Goal: Task Accomplishment & Management: Manage account settings

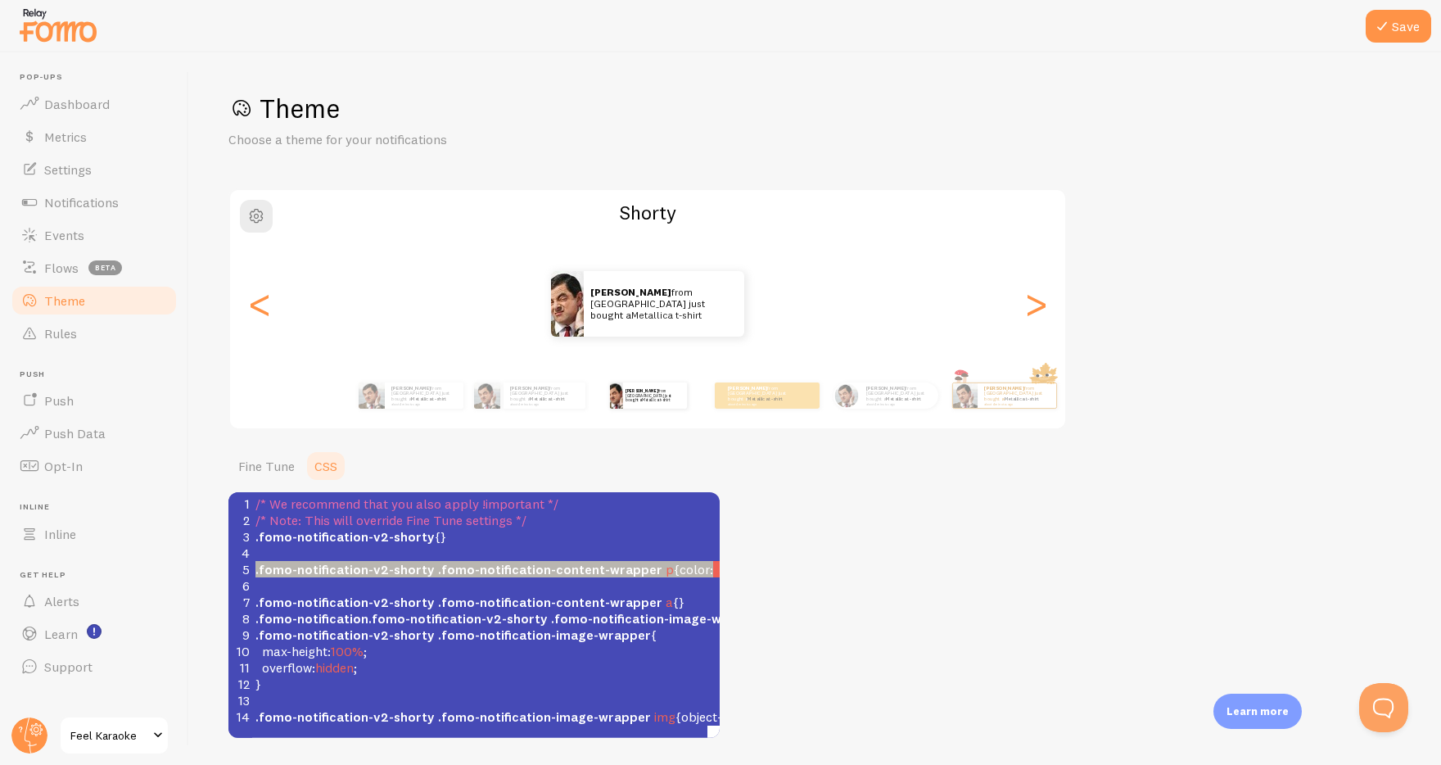
scroll to position [2, 0]
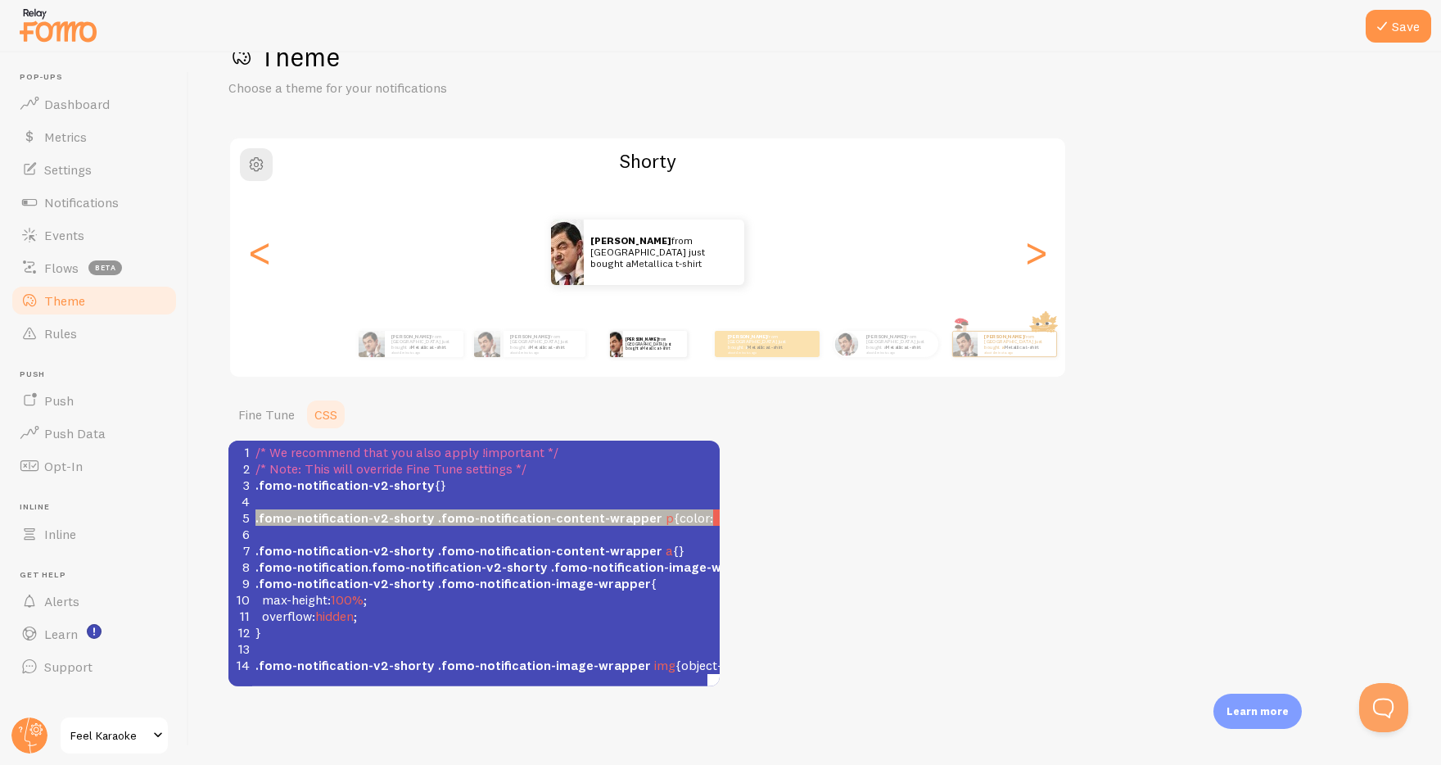
click at [942, 566] on div "Theme Choose a theme for your notifications [PERSON_NAME] from [GEOGRAPHIC_DATA…" at bounding box center [814, 363] width 1173 height 646
click at [1034, 260] on div ">" at bounding box center [1036, 252] width 20 height 118
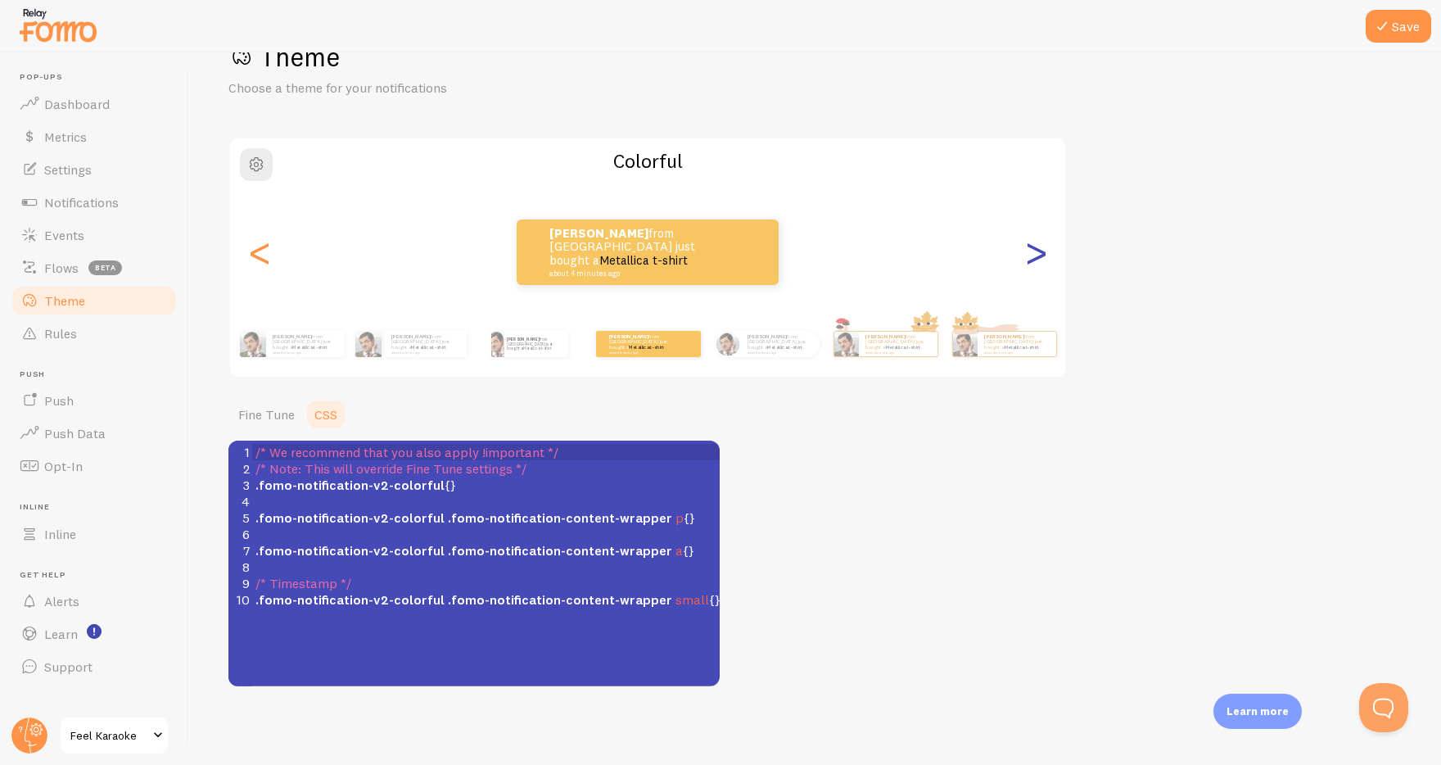
scroll to position [0, 0]
click at [1034, 260] on div ">" at bounding box center [1036, 252] width 20 height 118
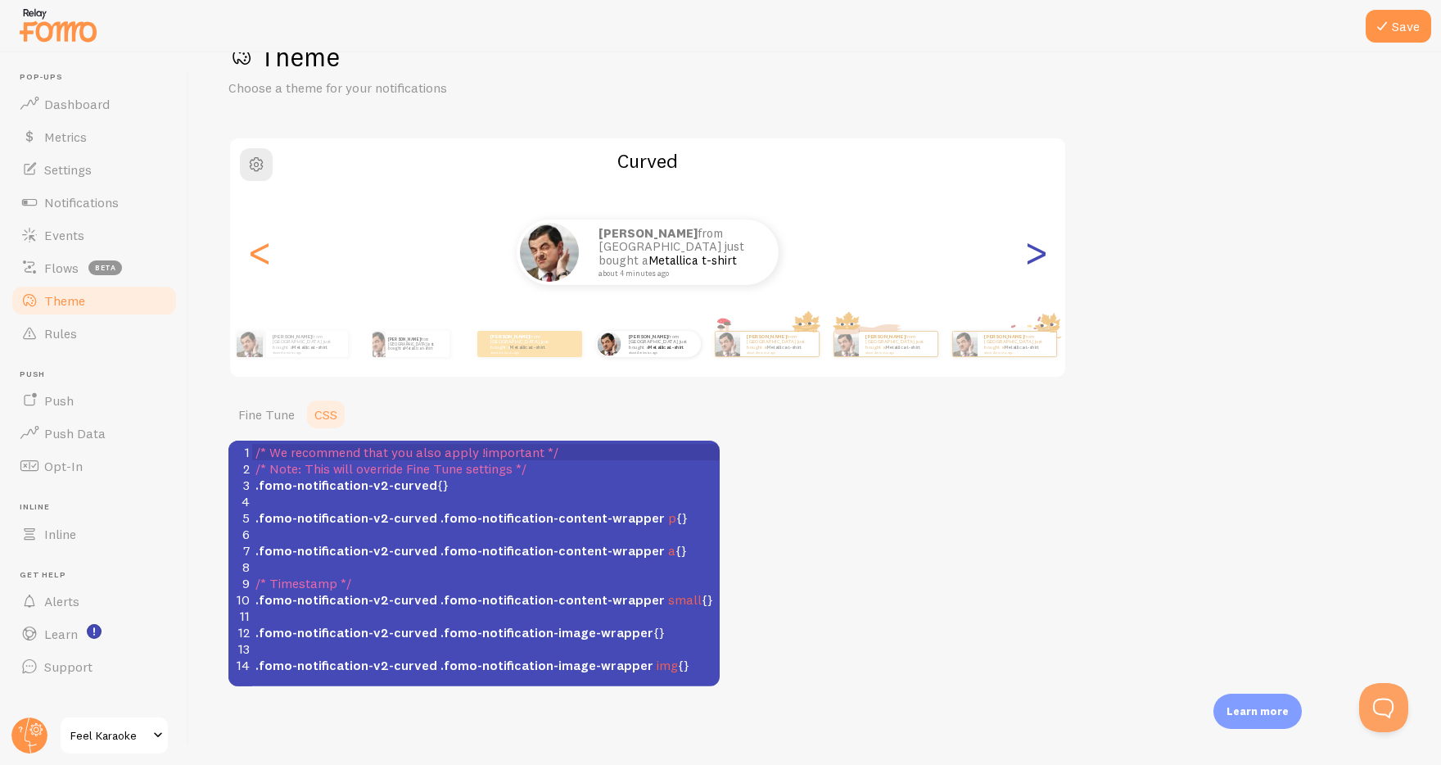
click at [1034, 260] on div ">" at bounding box center [1036, 252] width 20 height 118
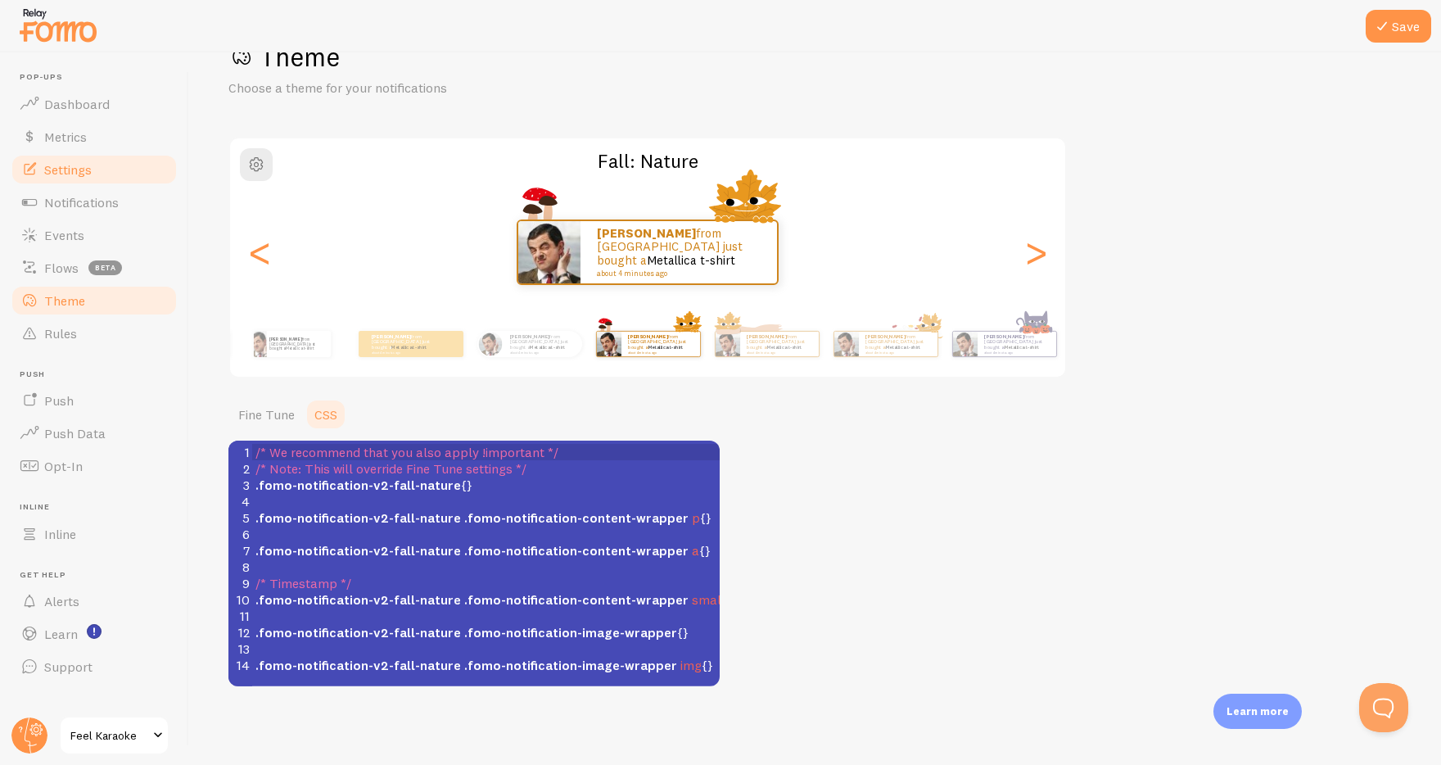
click at [52, 163] on span "Settings" at bounding box center [67, 169] width 47 height 16
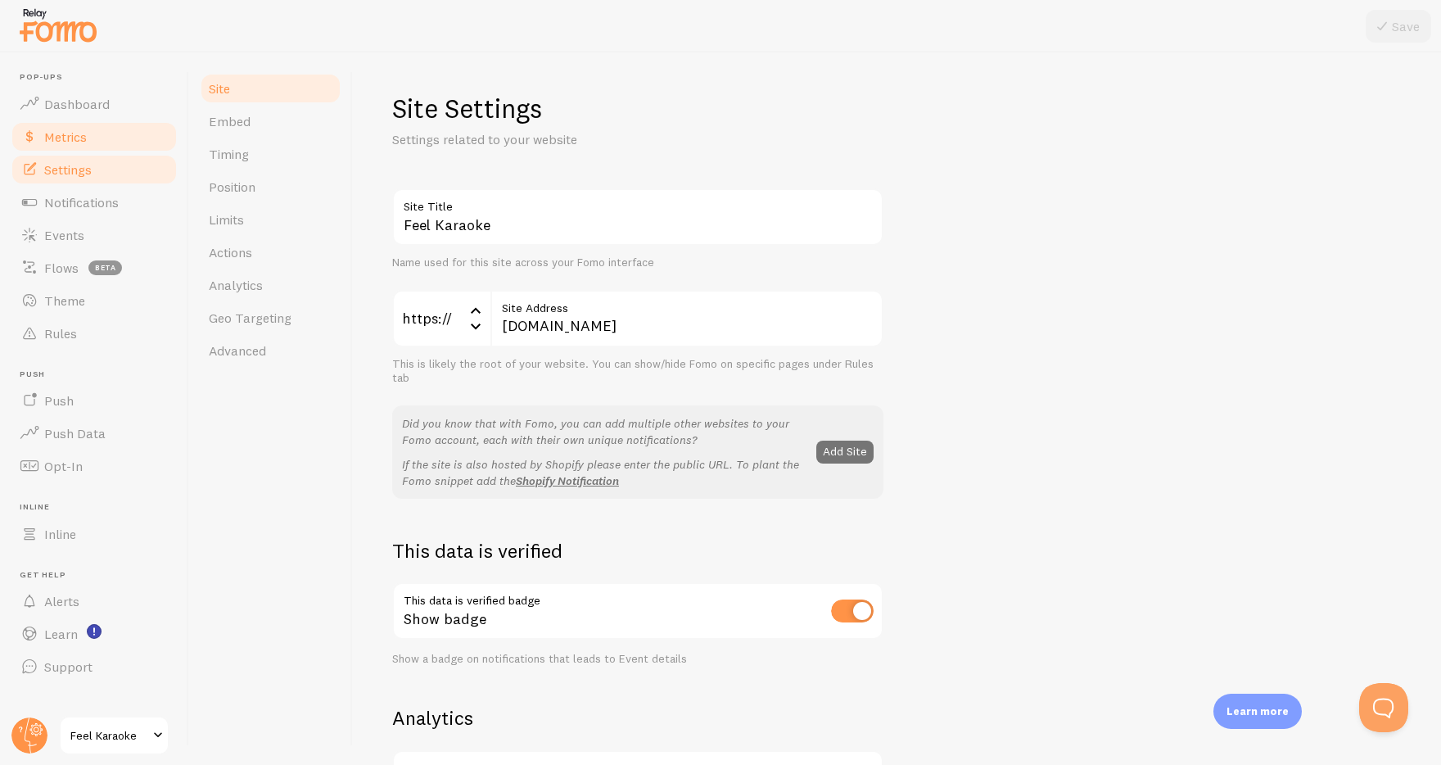
click at [63, 134] on span "Metrics" at bounding box center [65, 137] width 43 height 16
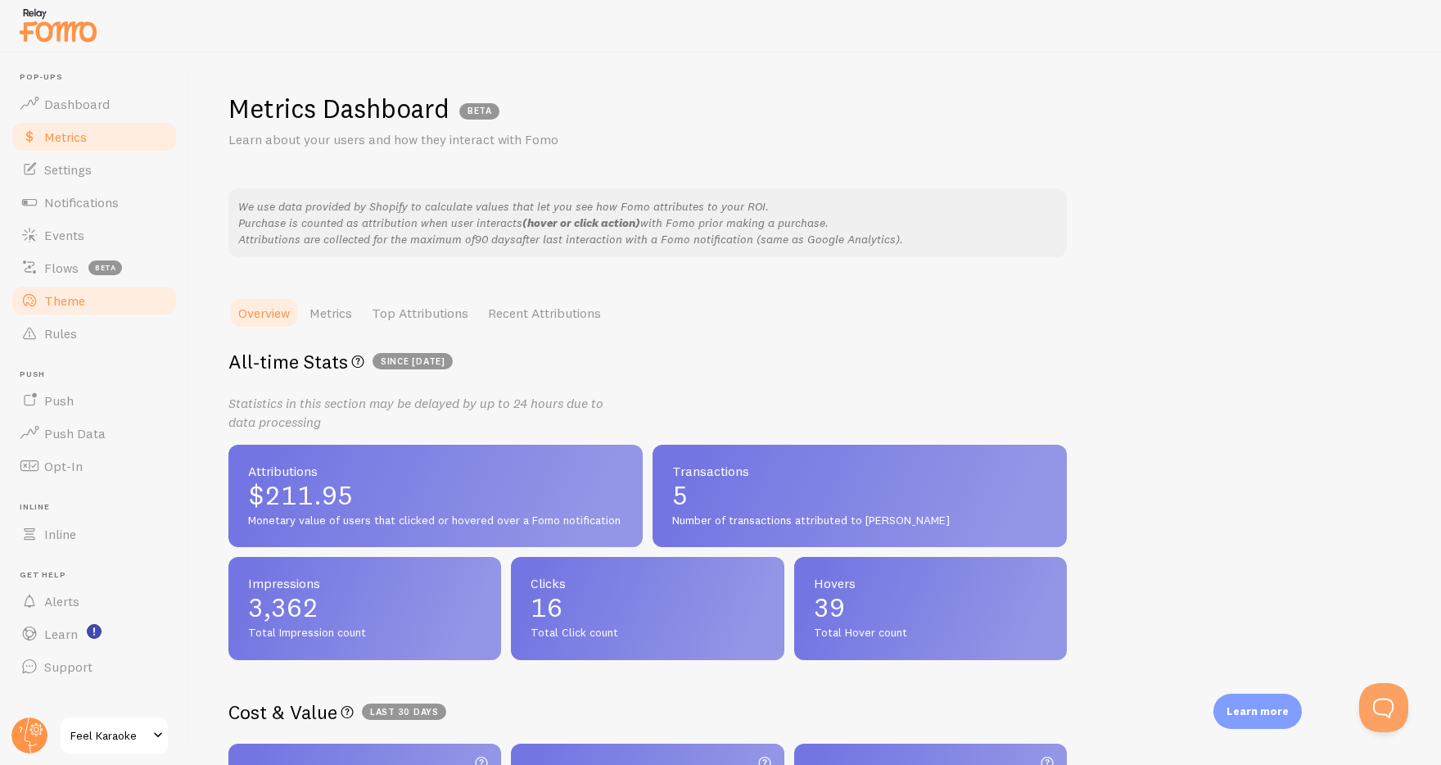
click at [56, 296] on span "Theme" at bounding box center [64, 300] width 41 height 16
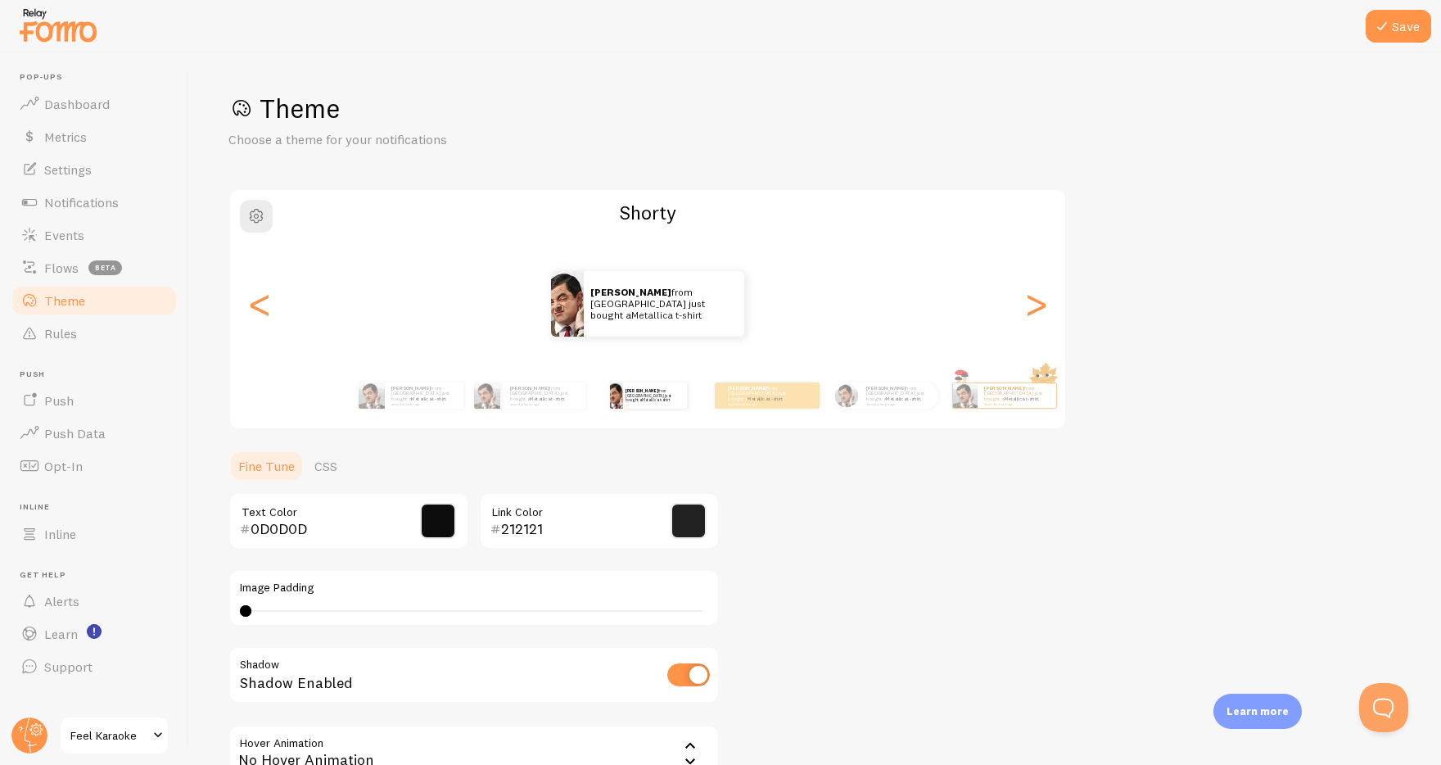
click at [1056, 310] on div "[PERSON_NAME] from [GEOGRAPHIC_DATA] just bought a Metallica t-shirt about 4 mi…" at bounding box center [647, 304] width 835 height 66
click at [1044, 307] on div ">" at bounding box center [1036, 304] width 20 height 118
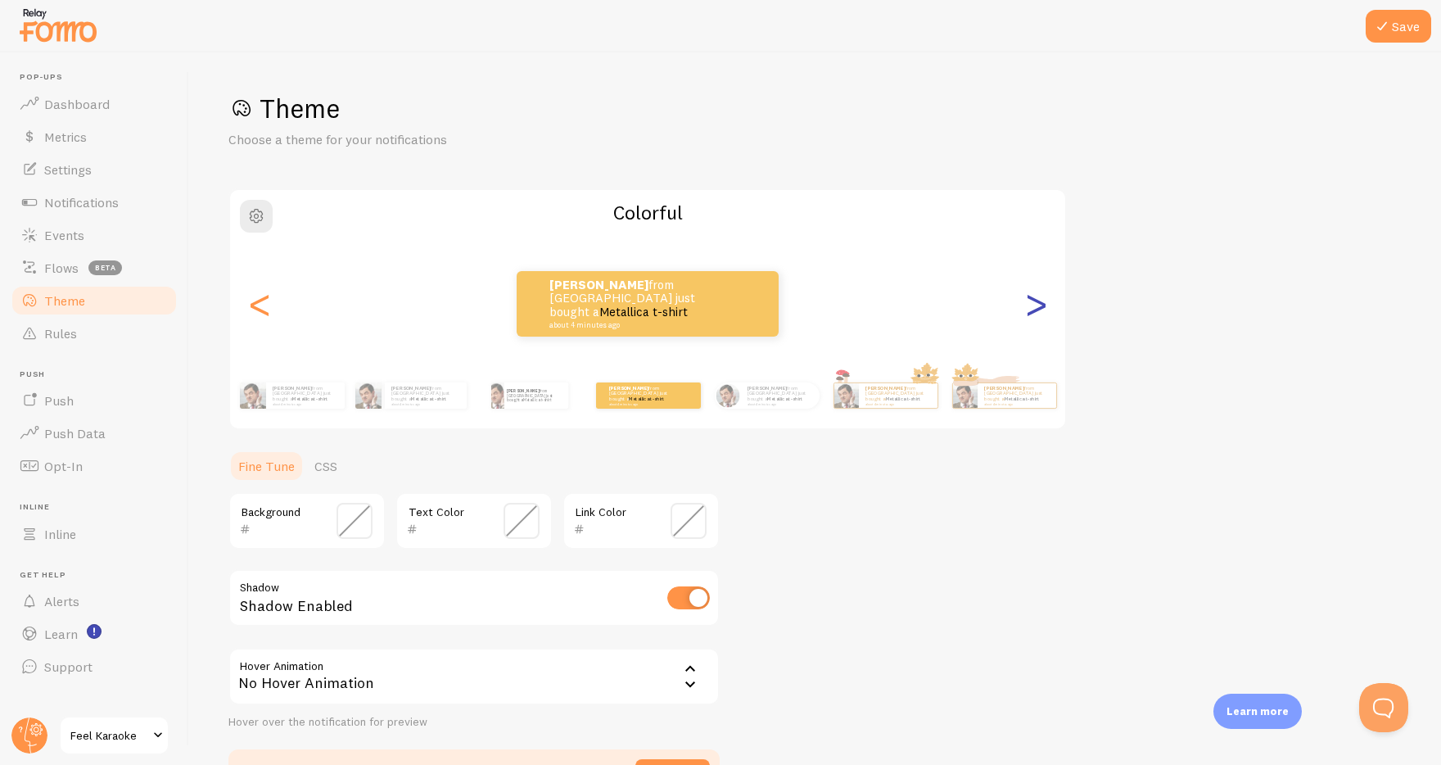
click at [1031, 305] on div ">" at bounding box center [1036, 304] width 20 height 118
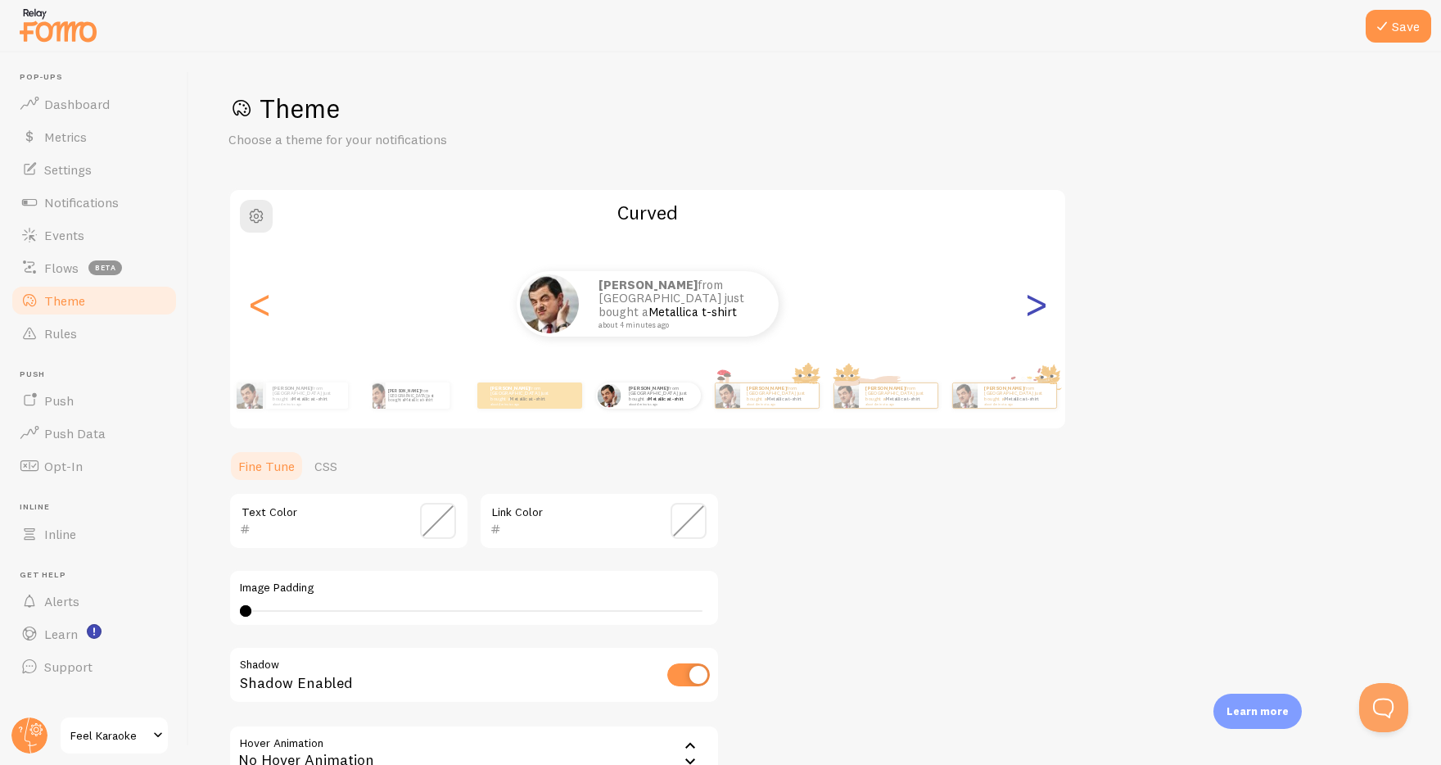
click at [1031, 305] on div ">" at bounding box center [1036, 304] width 20 height 118
type input "0"
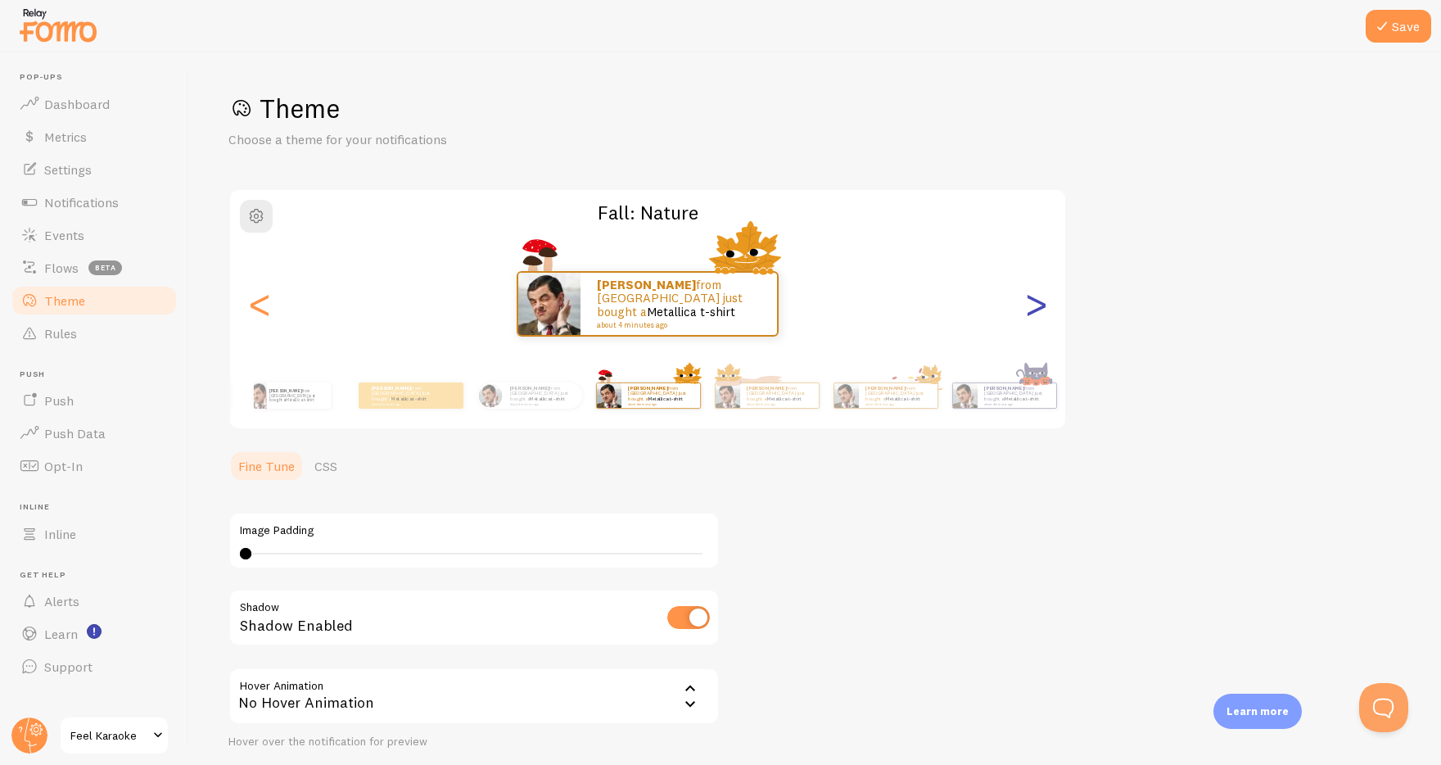
click at [1031, 305] on div ">" at bounding box center [1036, 304] width 20 height 118
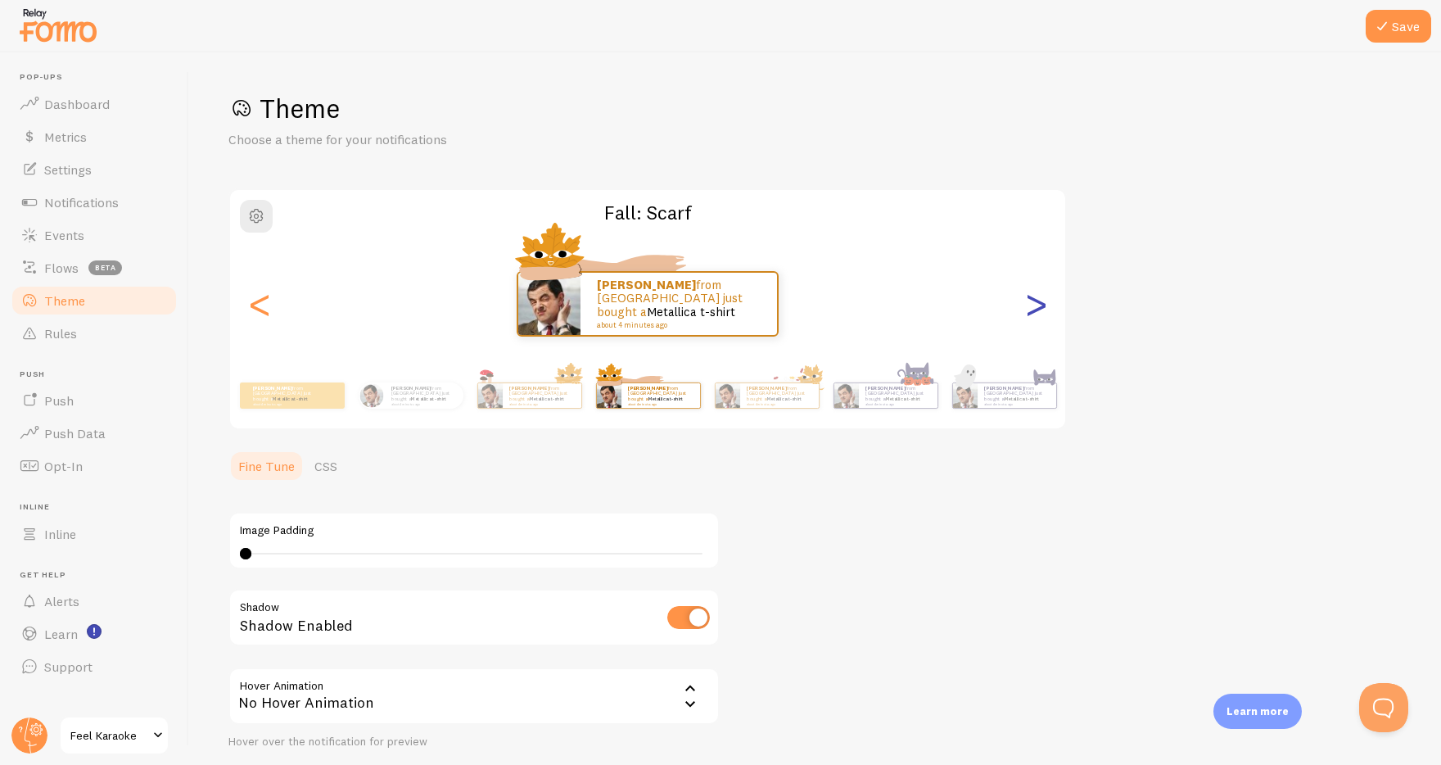
click at [1031, 305] on div ">" at bounding box center [1036, 304] width 20 height 118
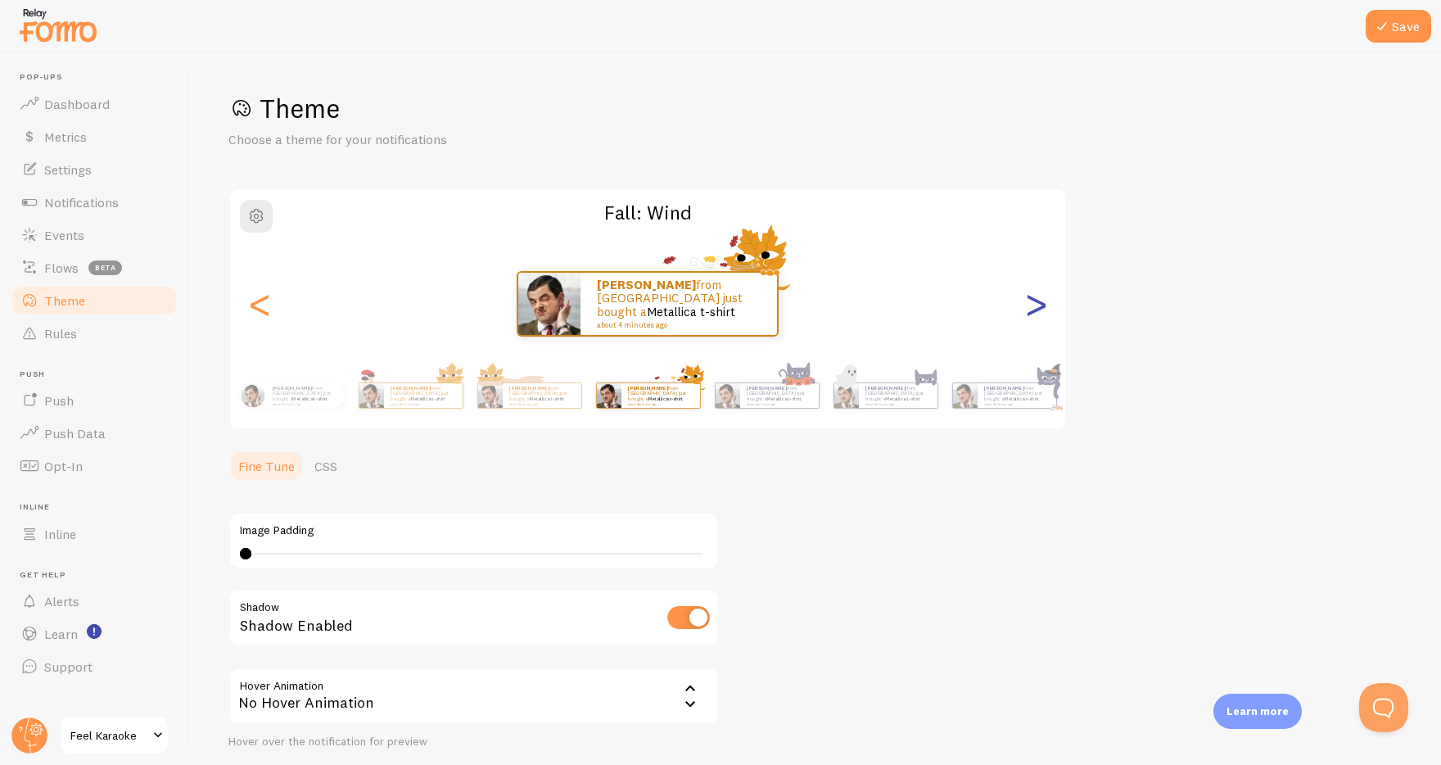
click at [1031, 305] on div ">" at bounding box center [1036, 304] width 20 height 118
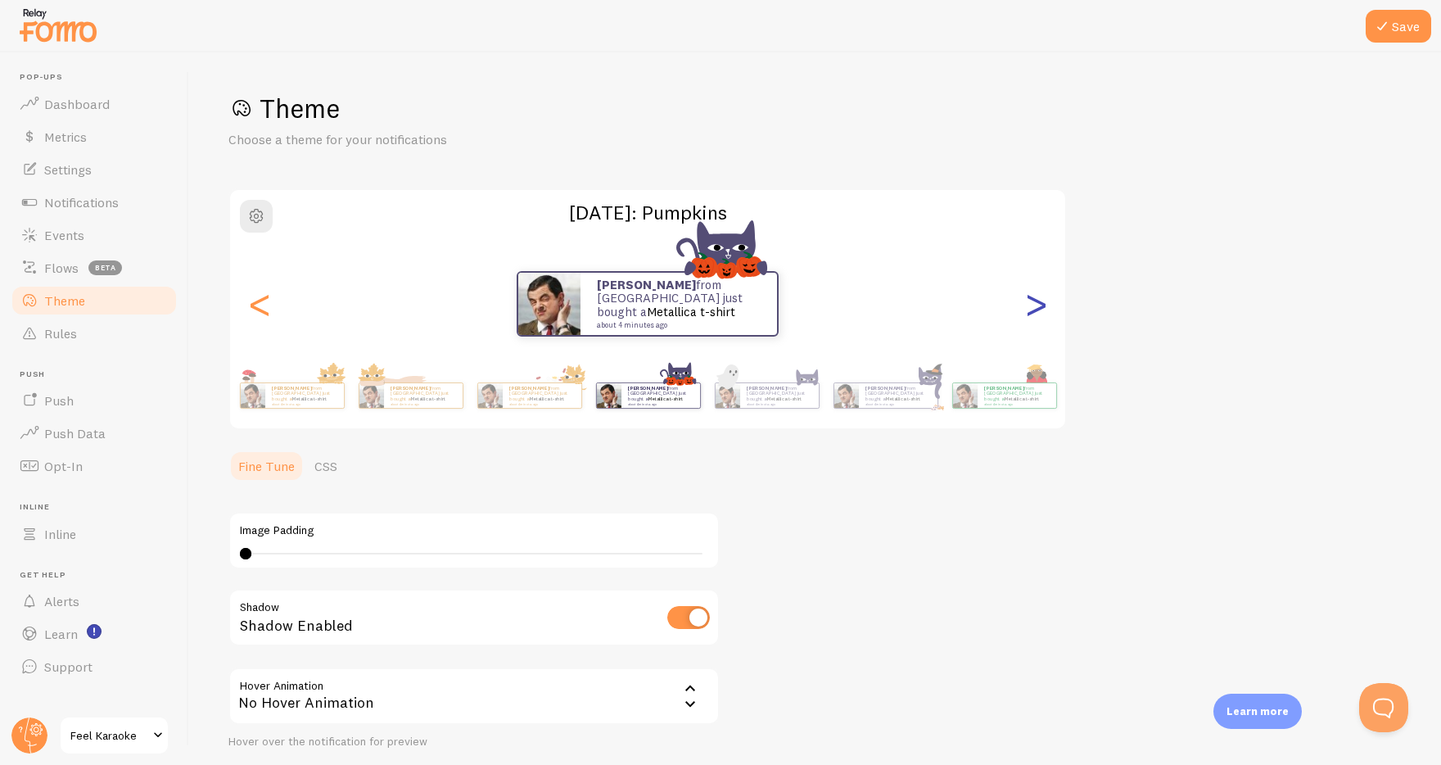
click at [1031, 305] on div ">" at bounding box center [1036, 304] width 20 height 118
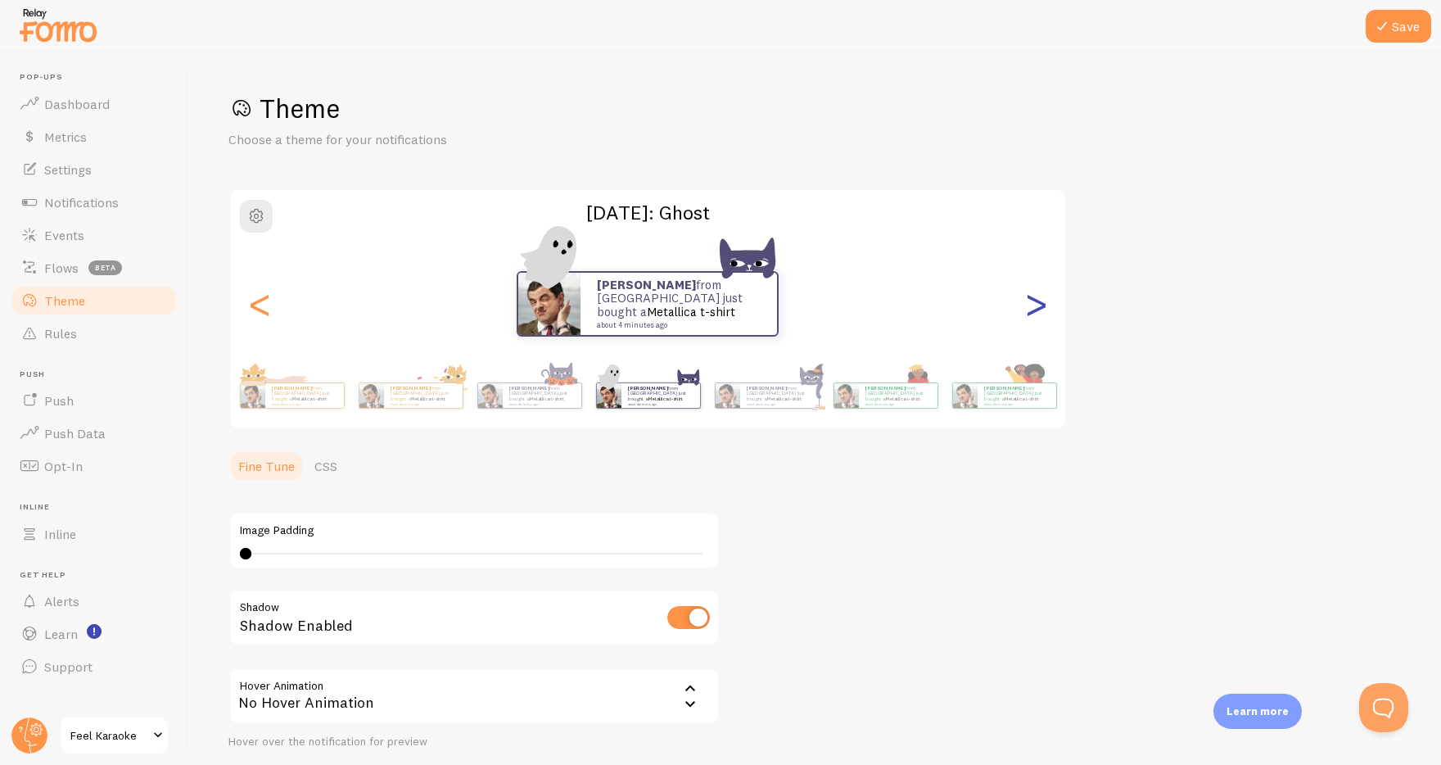
click at [1031, 305] on div ">" at bounding box center [1036, 304] width 20 height 118
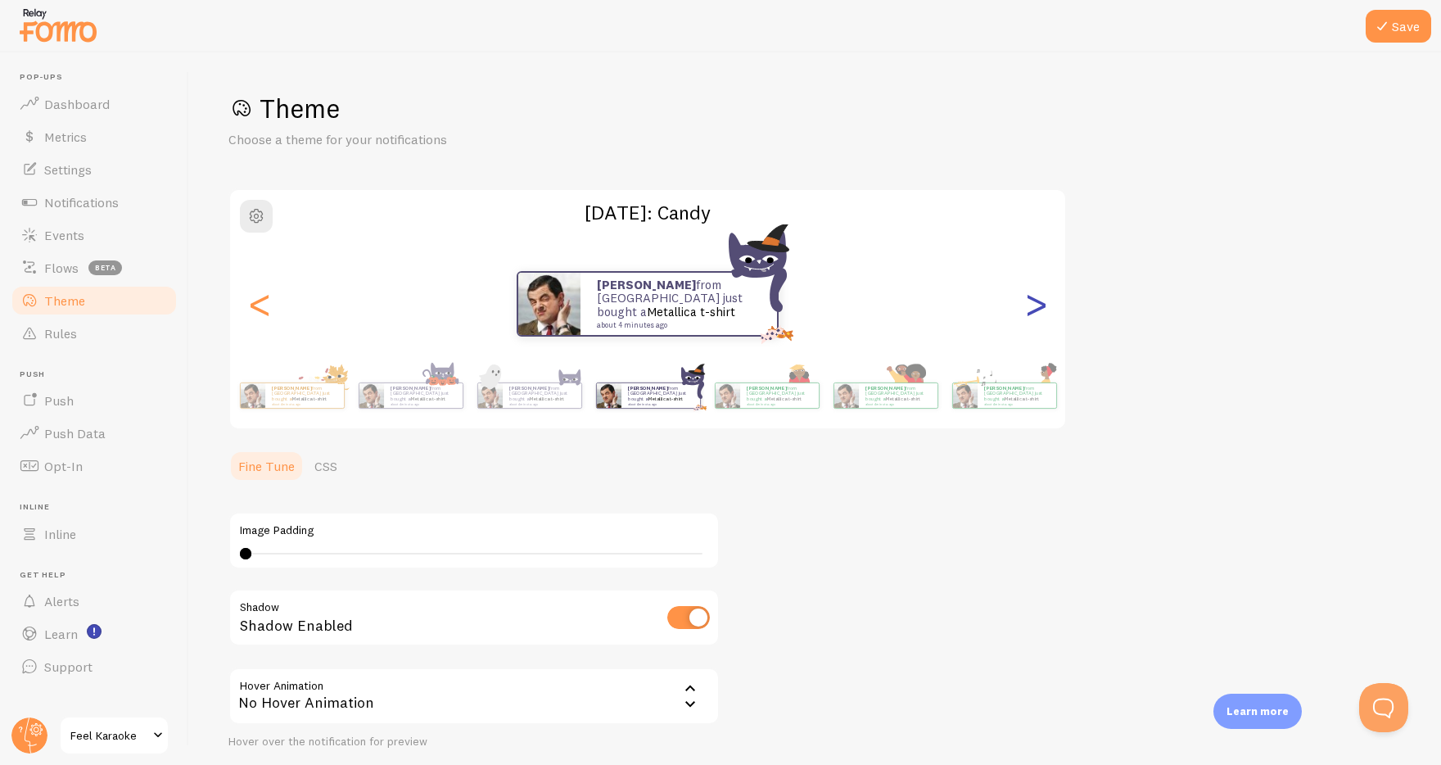
click at [1031, 305] on div ">" at bounding box center [1036, 304] width 20 height 118
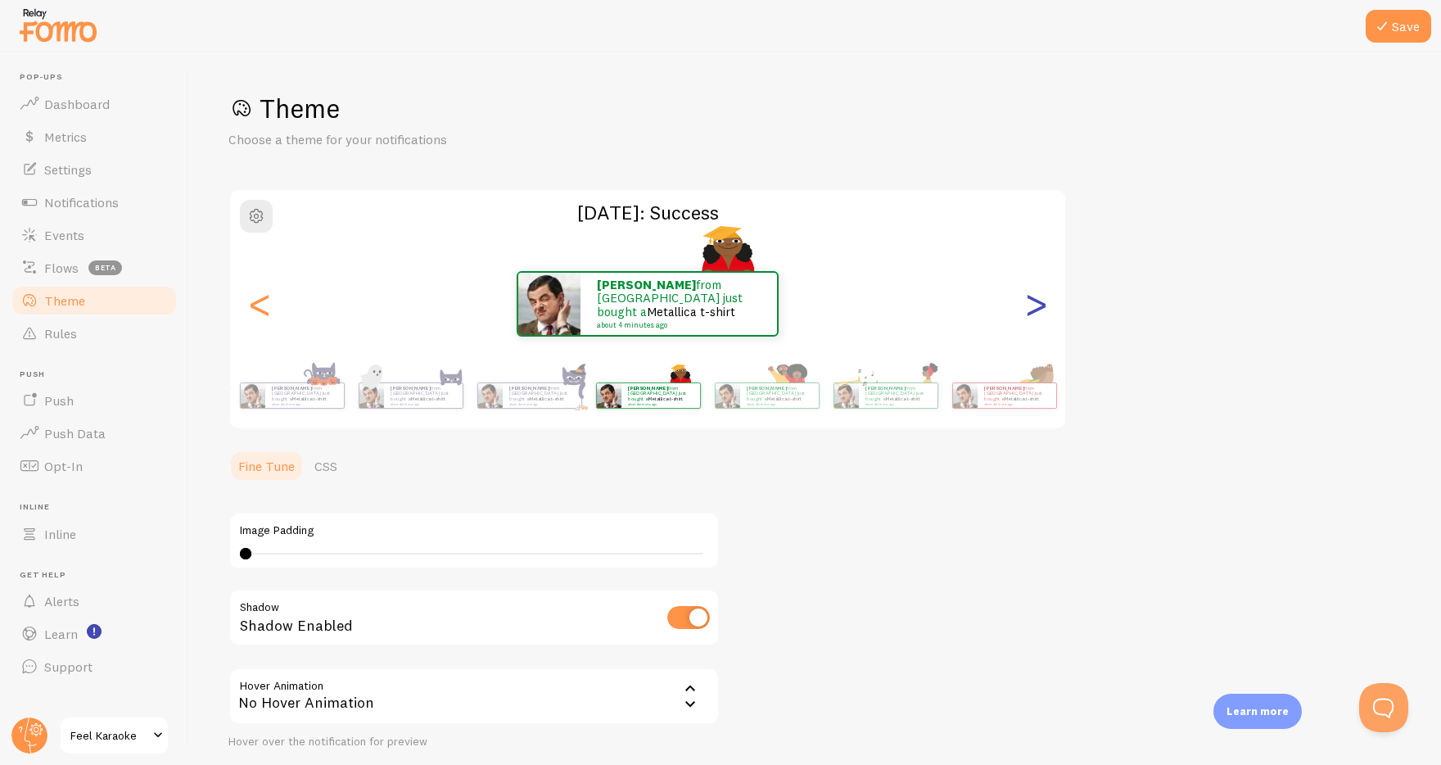
click at [1031, 305] on div ">" at bounding box center [1036, 304] width 20 height 118
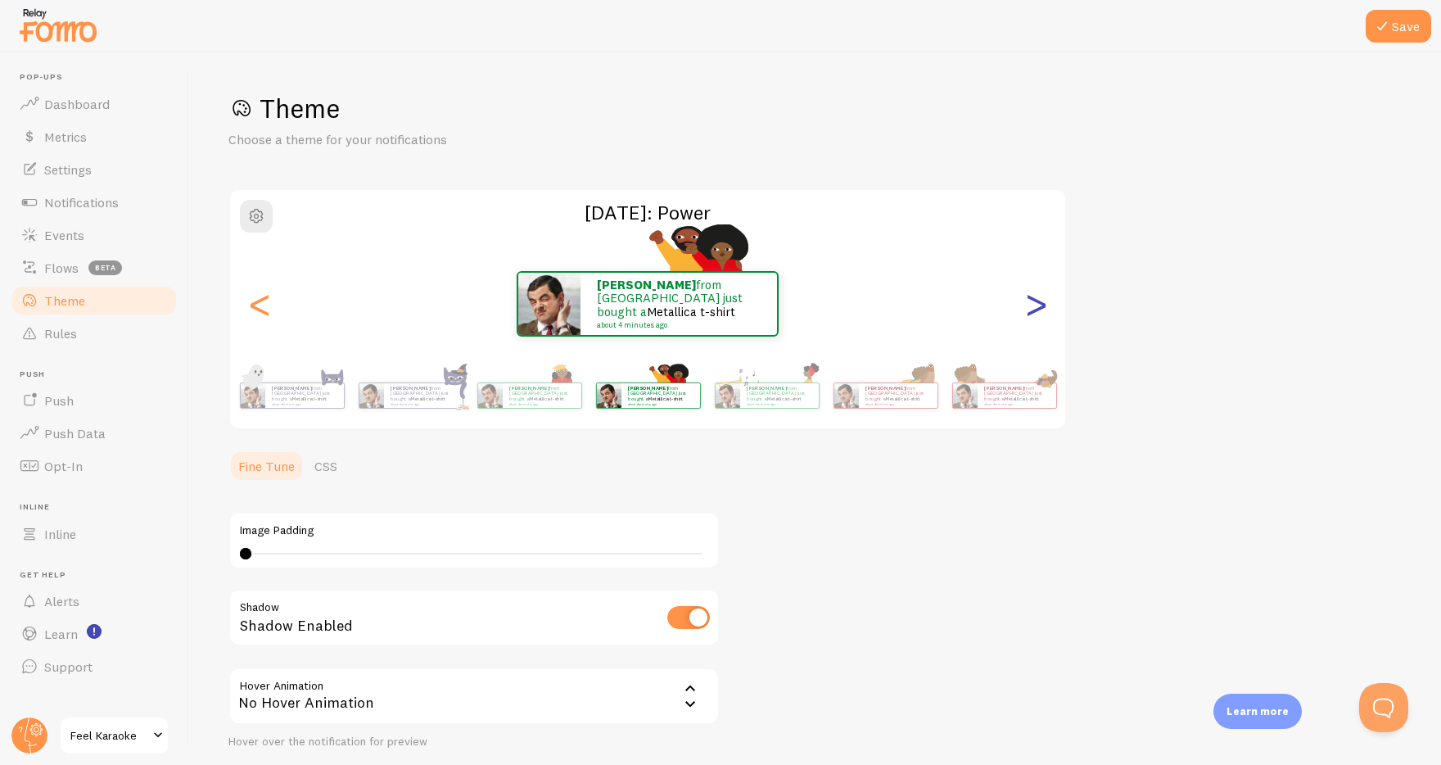
click at [1031, 305] on div ">" at bounding box center [1036, 304] width 20 height 118
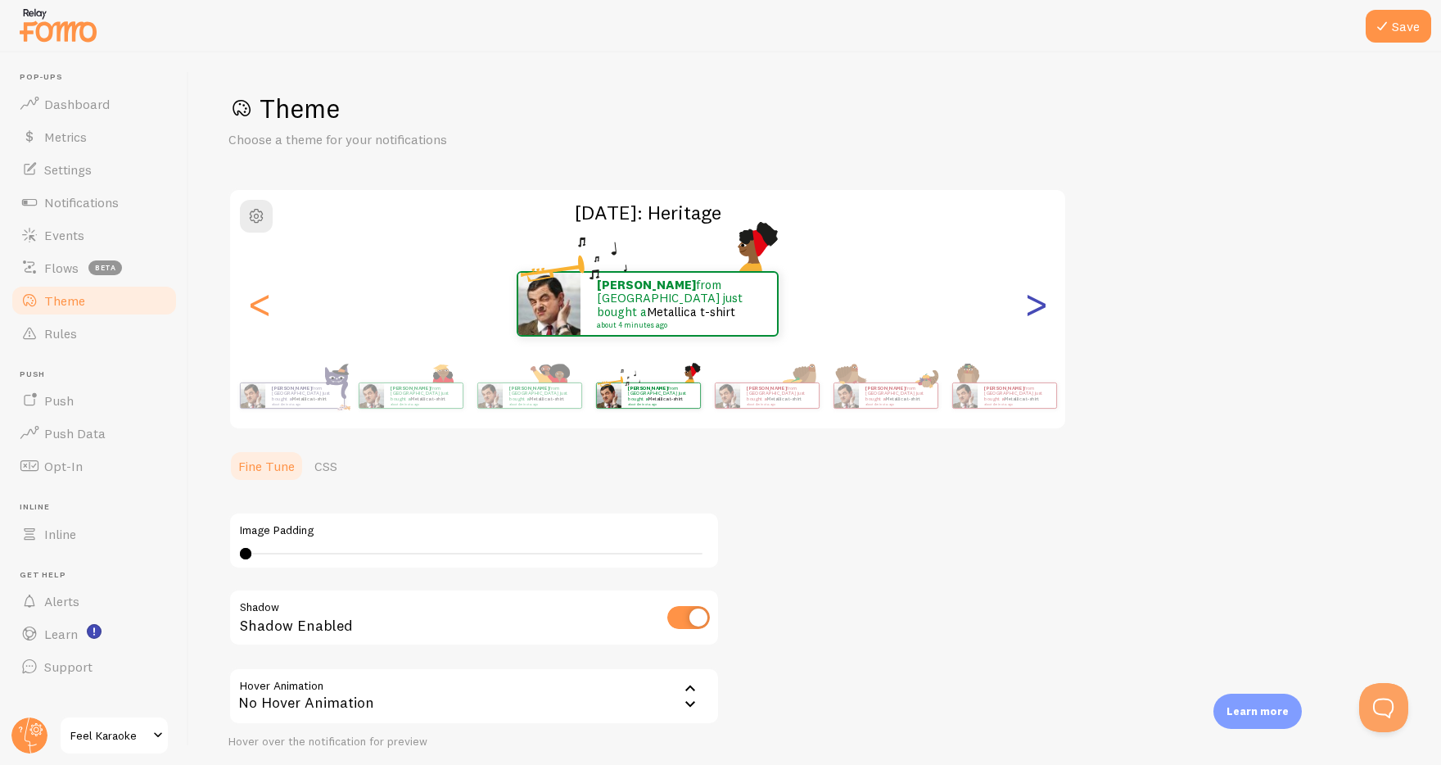
click at [1031, 305] on div ">" at bounding box center [1036, 304] width 20 height 118
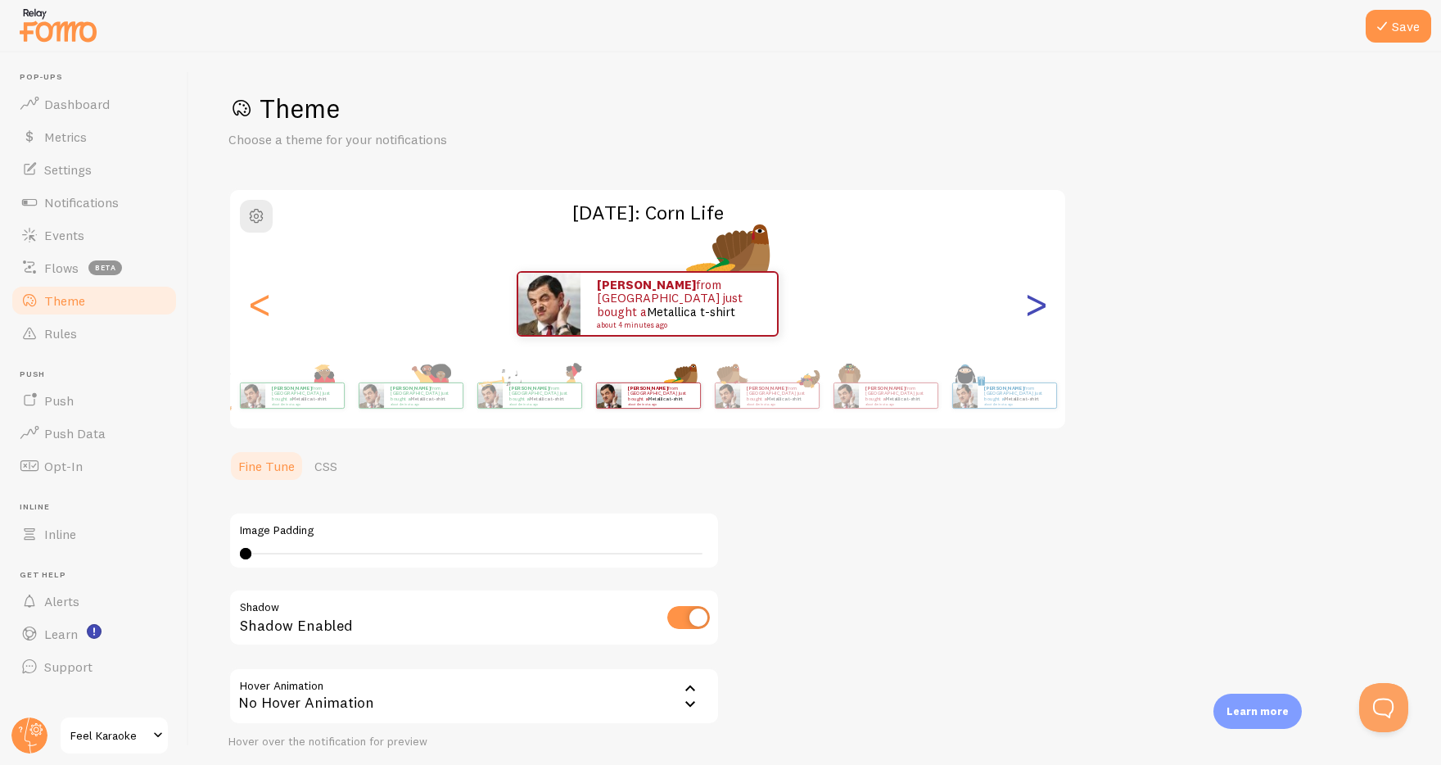
click at [1031, 305] on div ">" at bounding box center [1036, 304] width 20 height 118
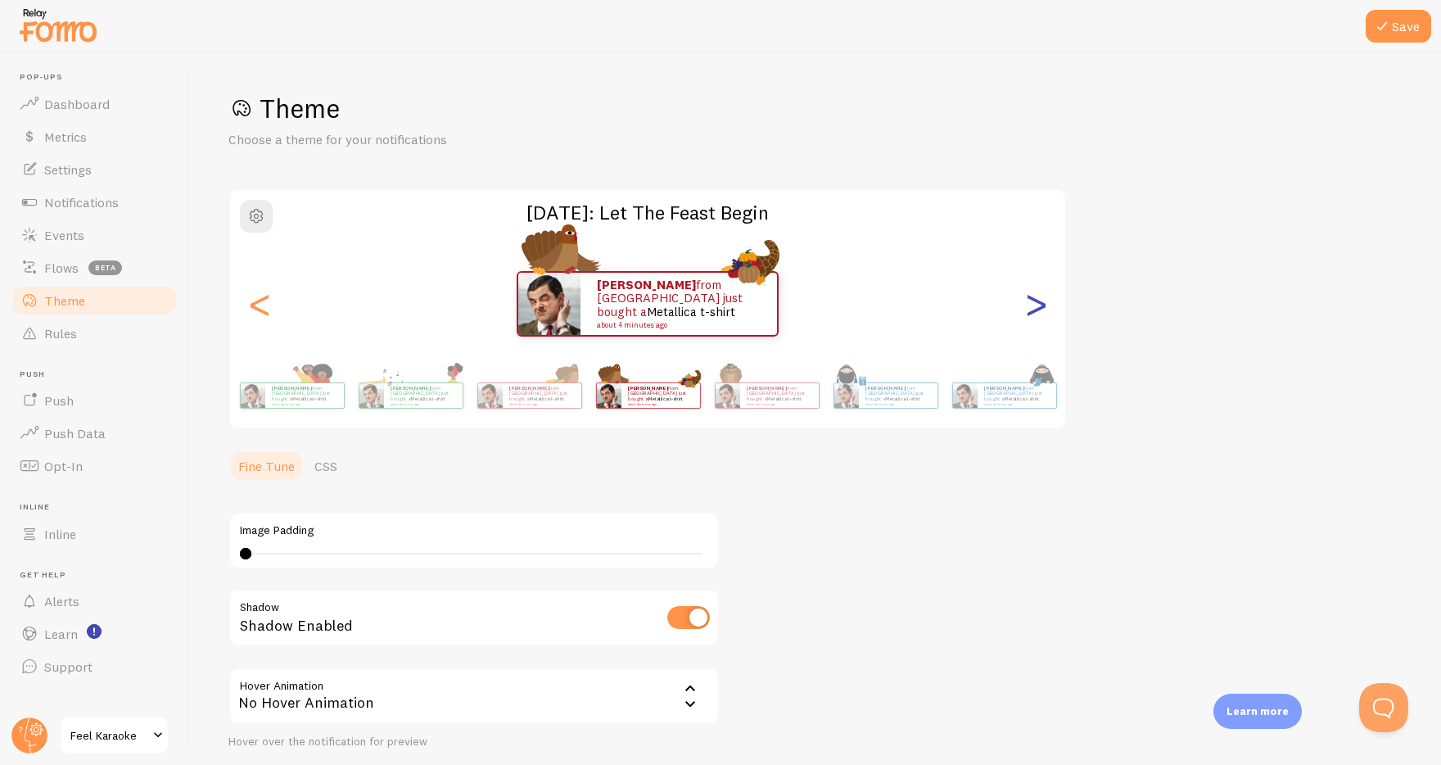
click at [1031, 305] on div ">" at bounding box center [1036, 304] width 20 height 118
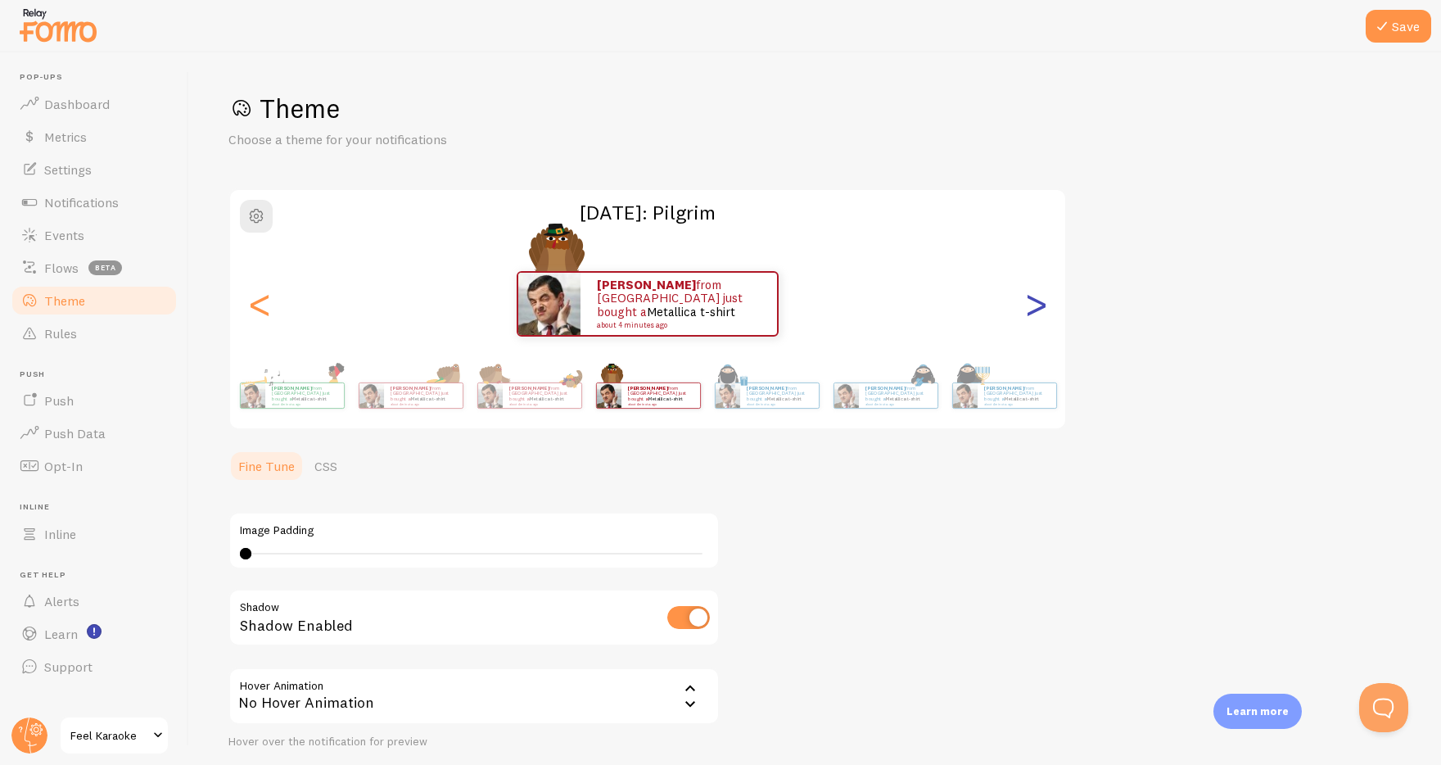
click at [1031, 305] on div ">" at bounding box center [1036, 304] width 20 height 118
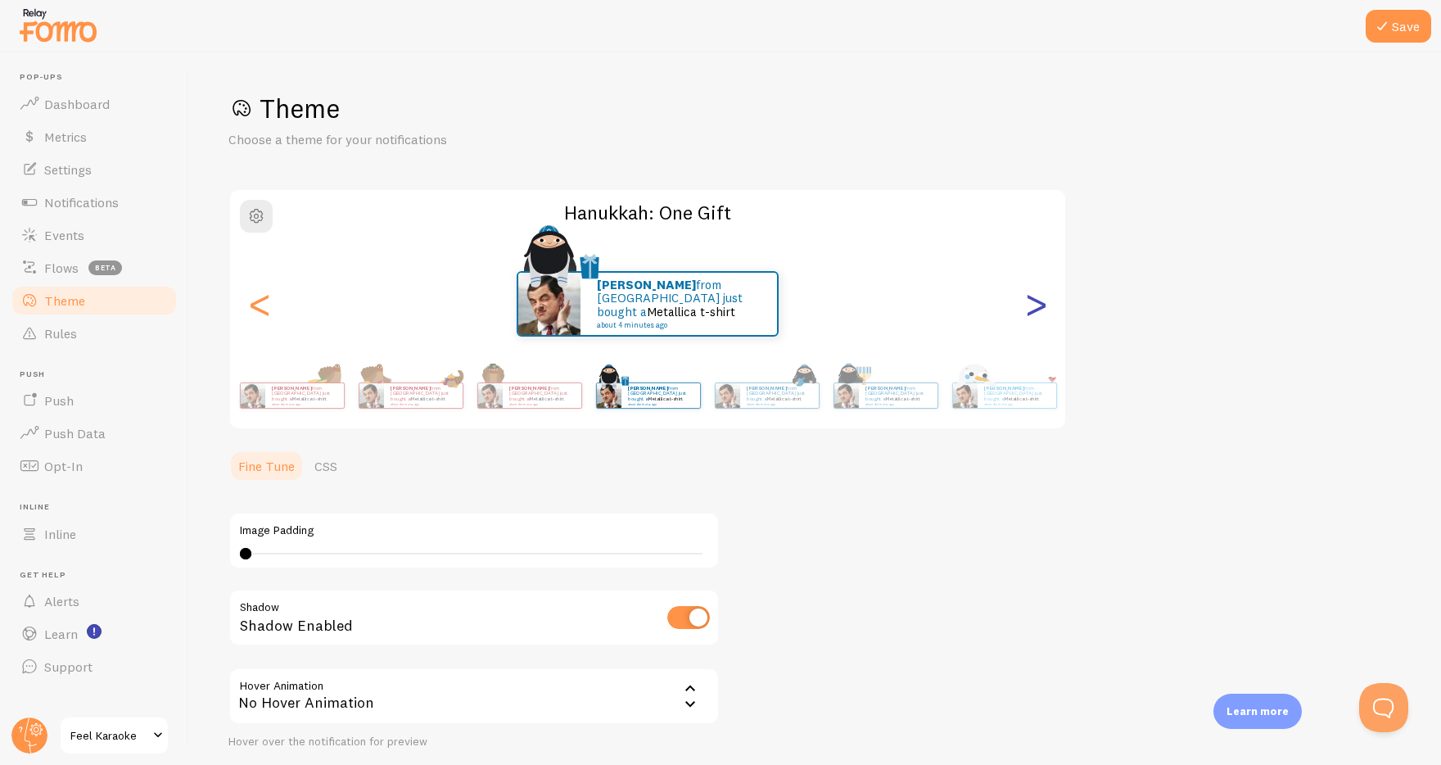
click at [1031, 305] on div ">" at bounding box center [1036, 304] width 20 height 118
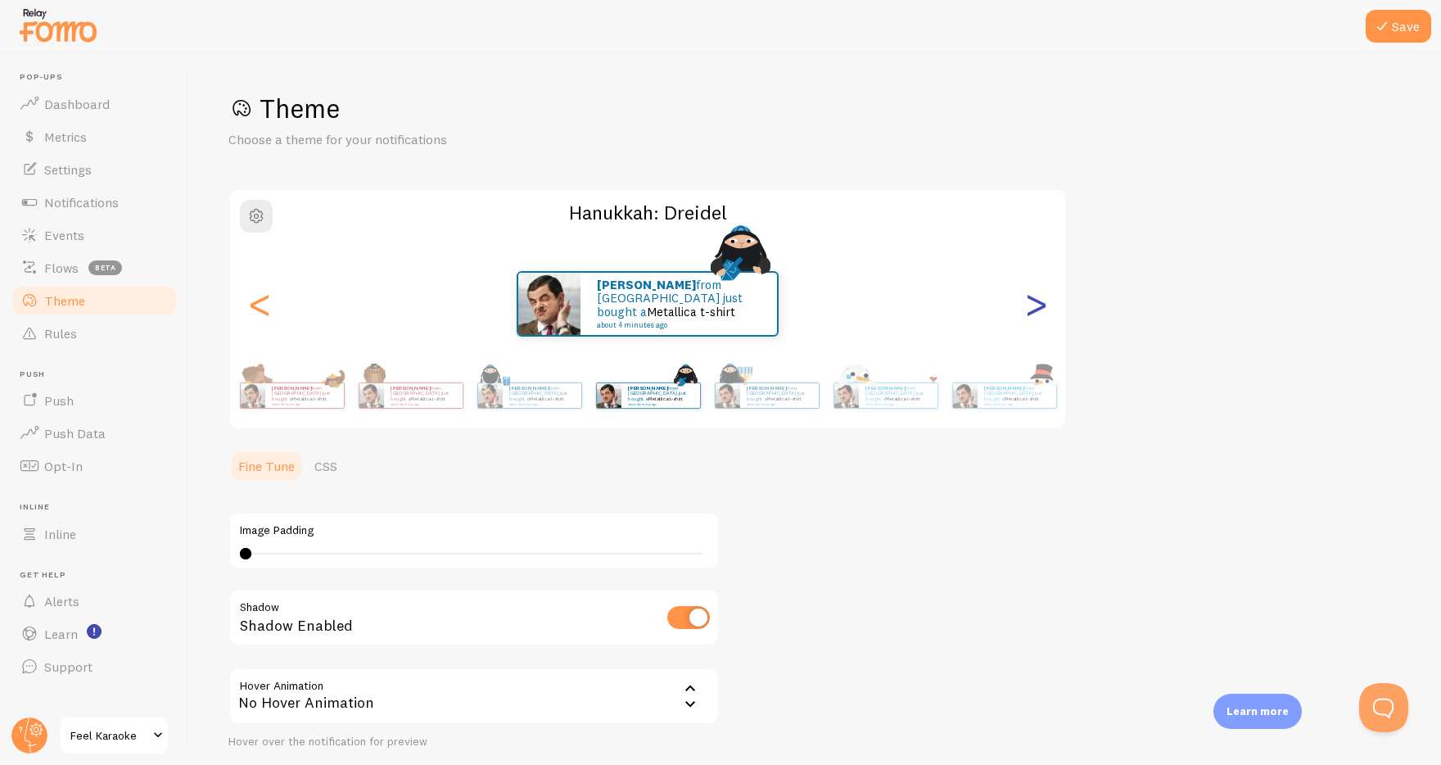
click at [1031, 305] on div ">" at bounding box center [1036, 304] width 20 height 118
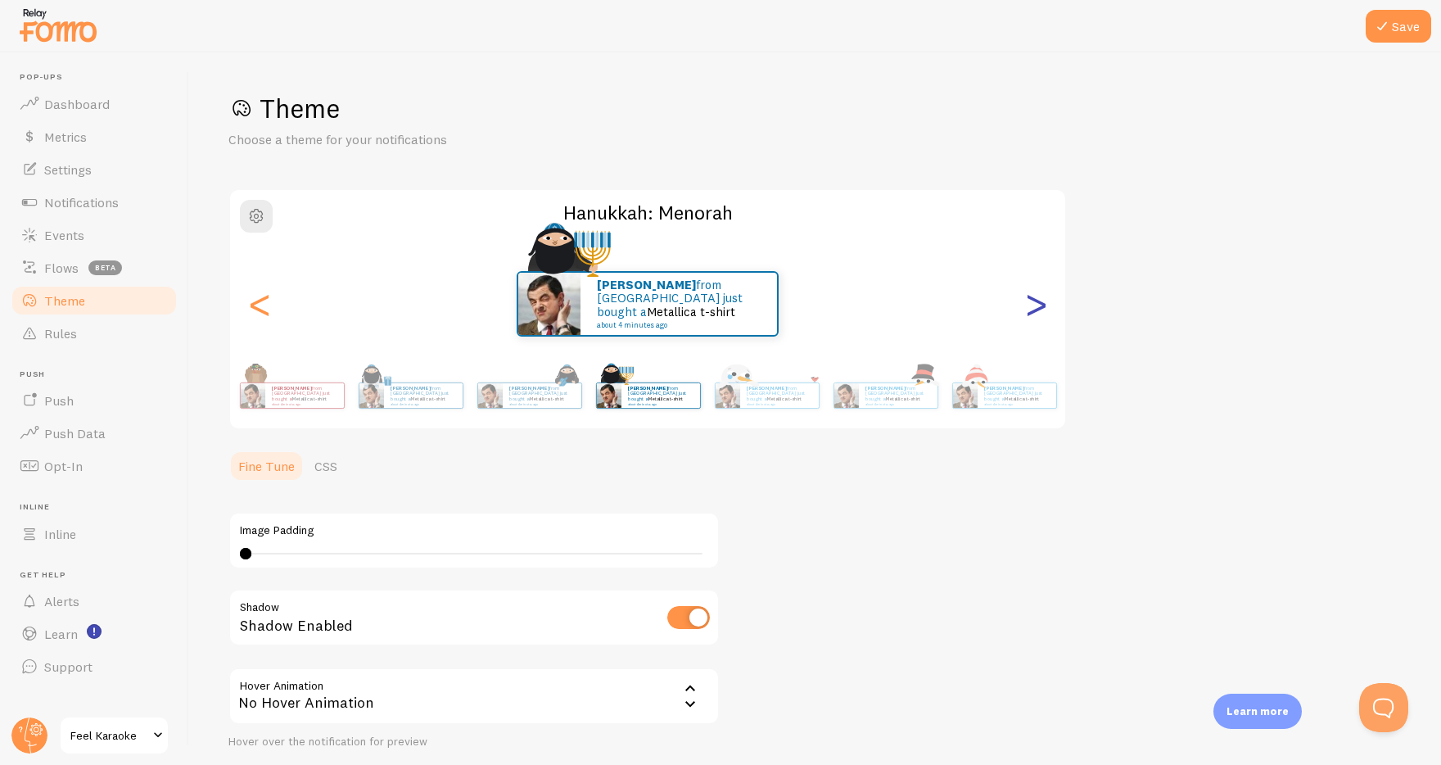
click at [1031, 305] on div ">" at bounding box center [1036, 304] width 20 height 118
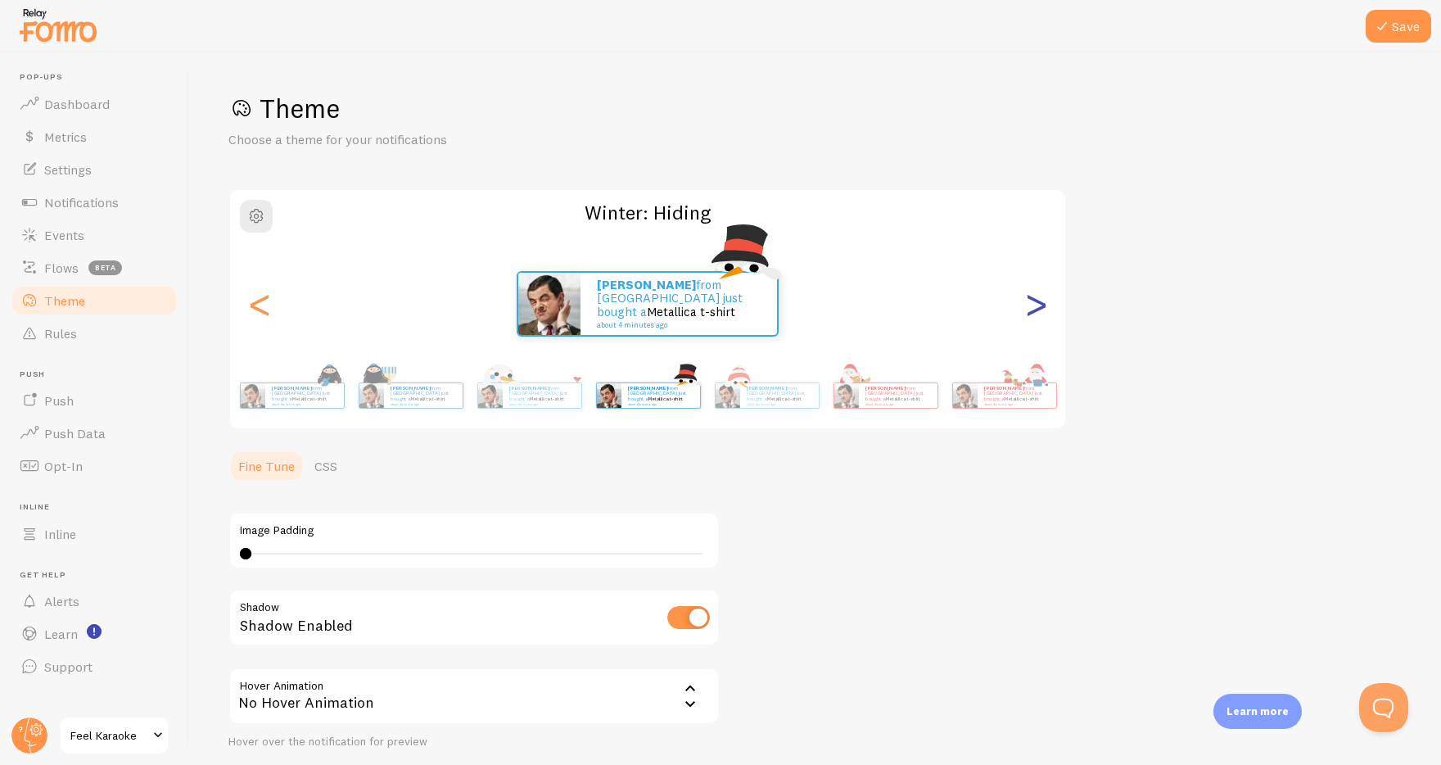
click at [1031, 305] on div ">" at bounding box center [1036, 304] width 20 height 118
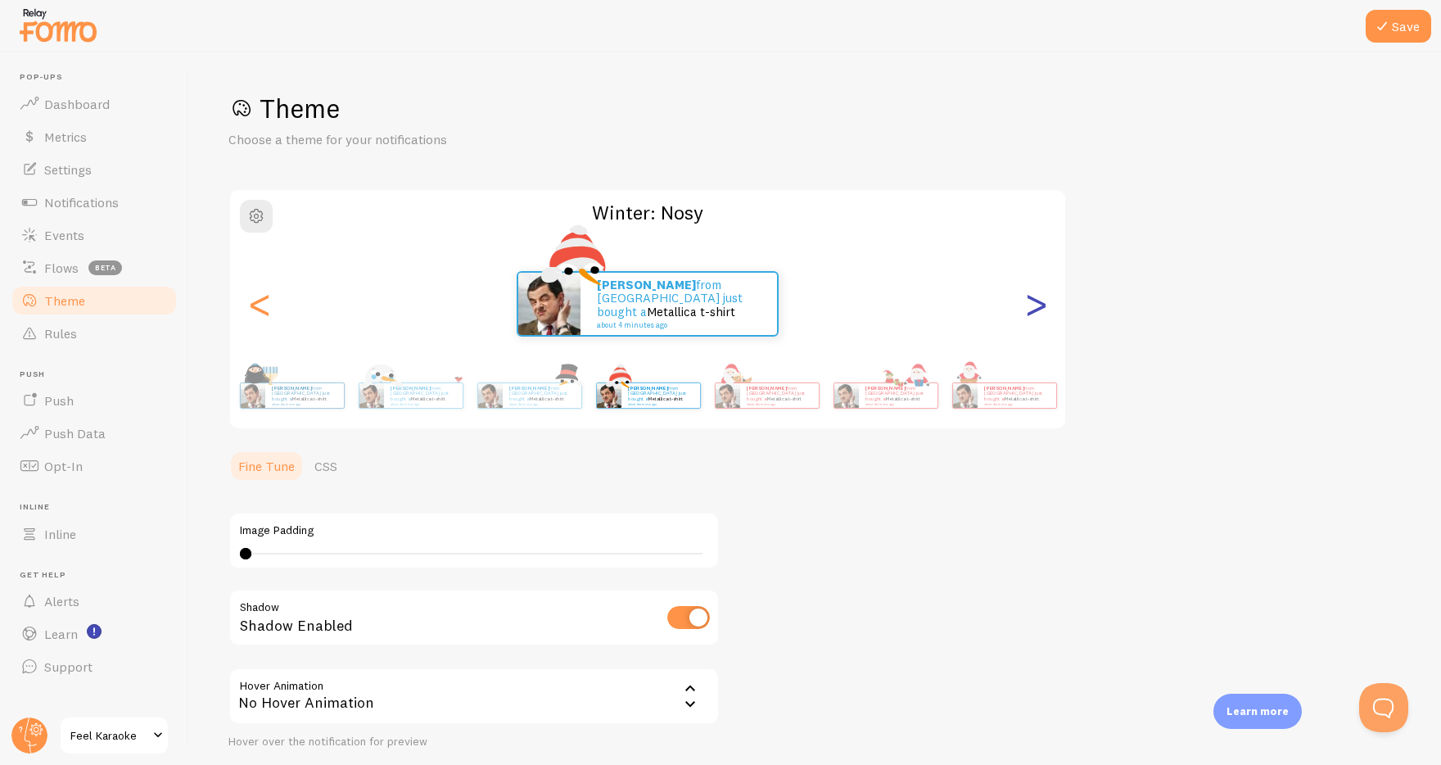
click at [1031, 305] on div ">" at bounding box center [1036, 304] width 20 height 118
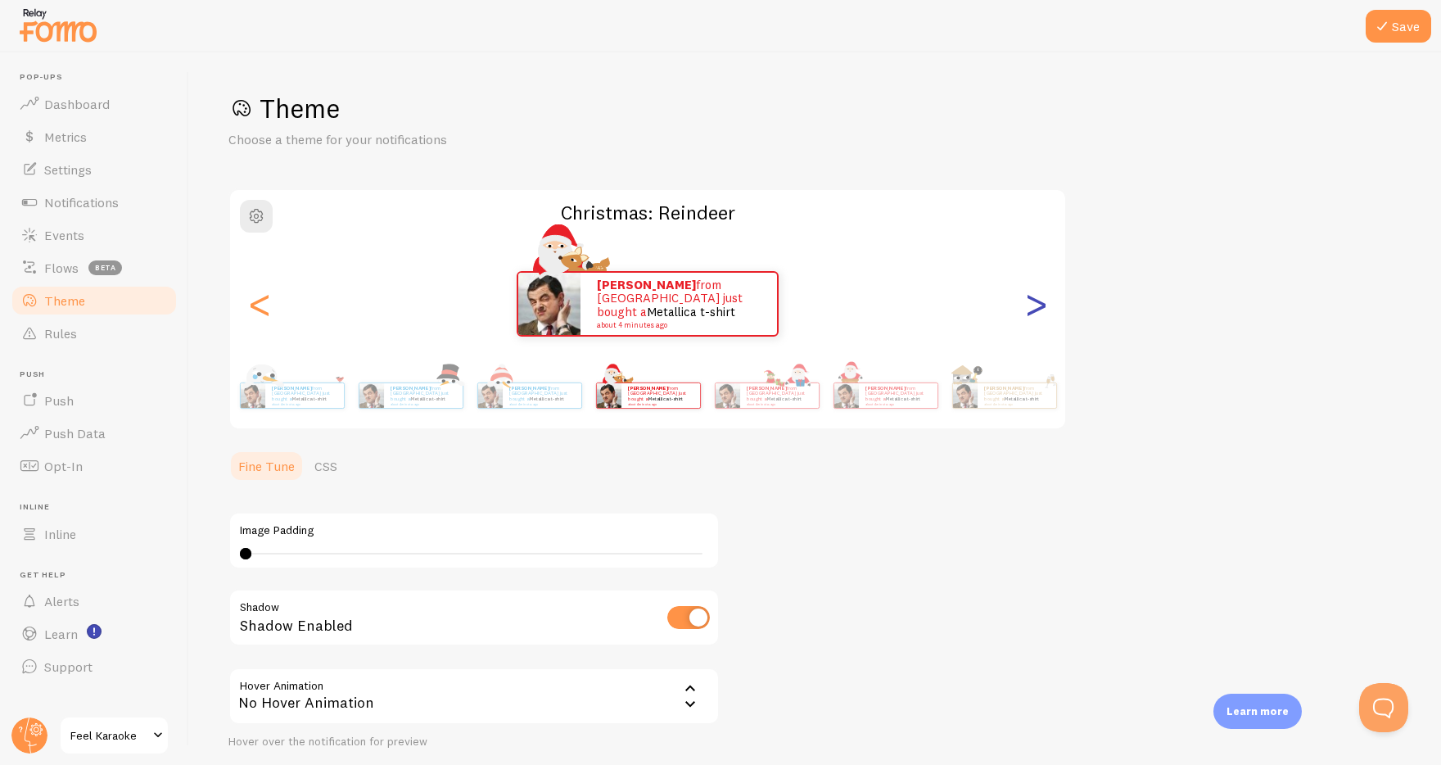
click at [1031, 305] on div ">" at bounding box center [1036, 304] width 20 height 118
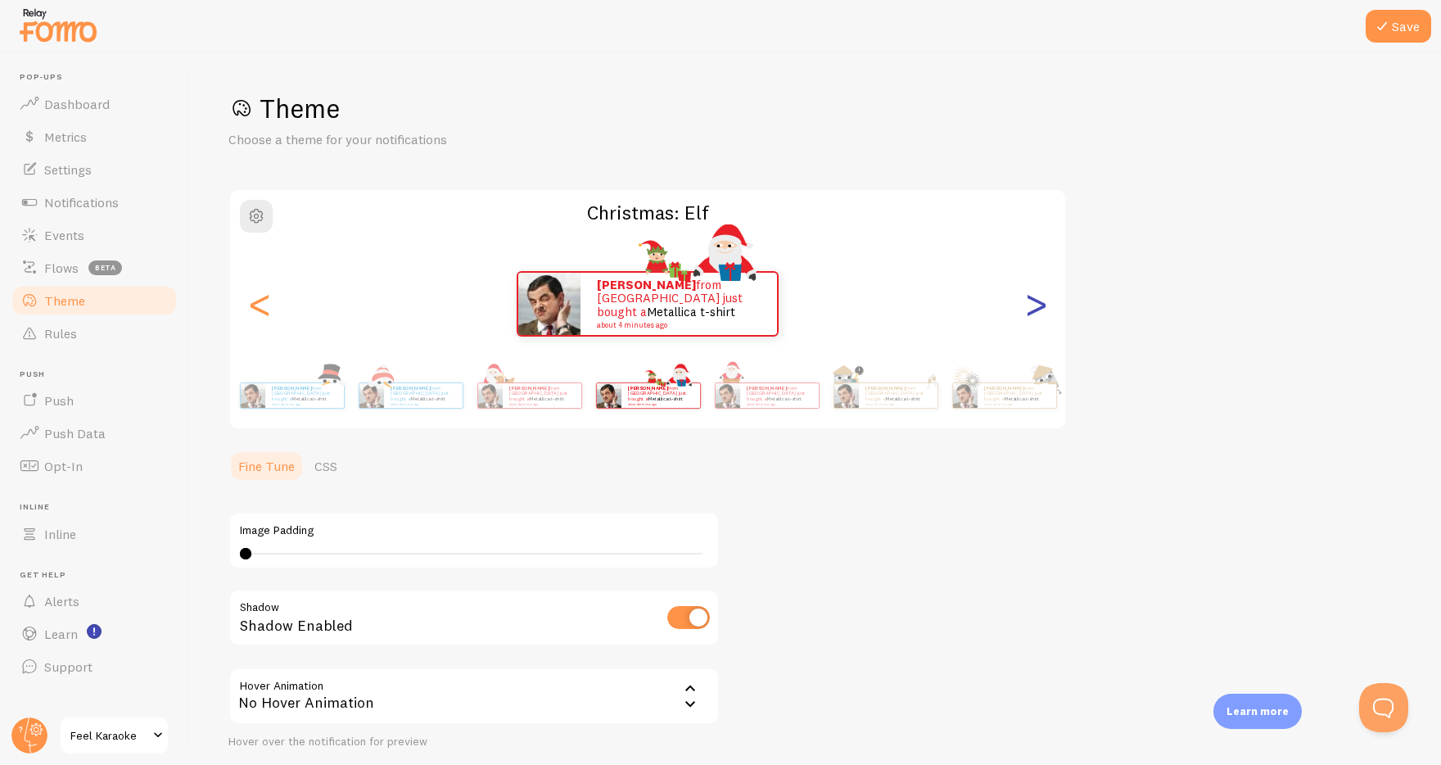
click at [1031, 305] on div ">" at bounding box center [1036, 304] width 20 height 118
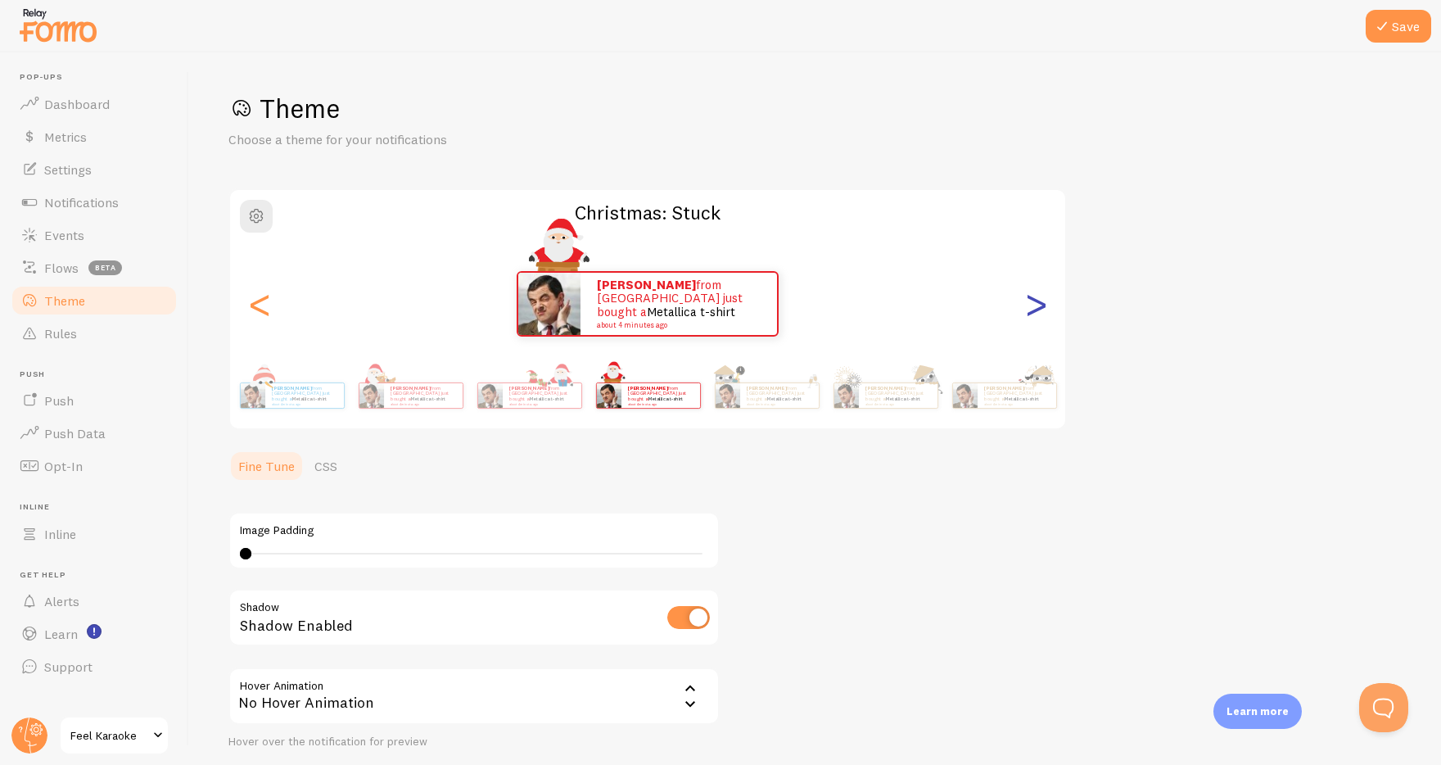
click at [1031, 305] on div ">" at bounding box center [1036, 304] width 20 height 118
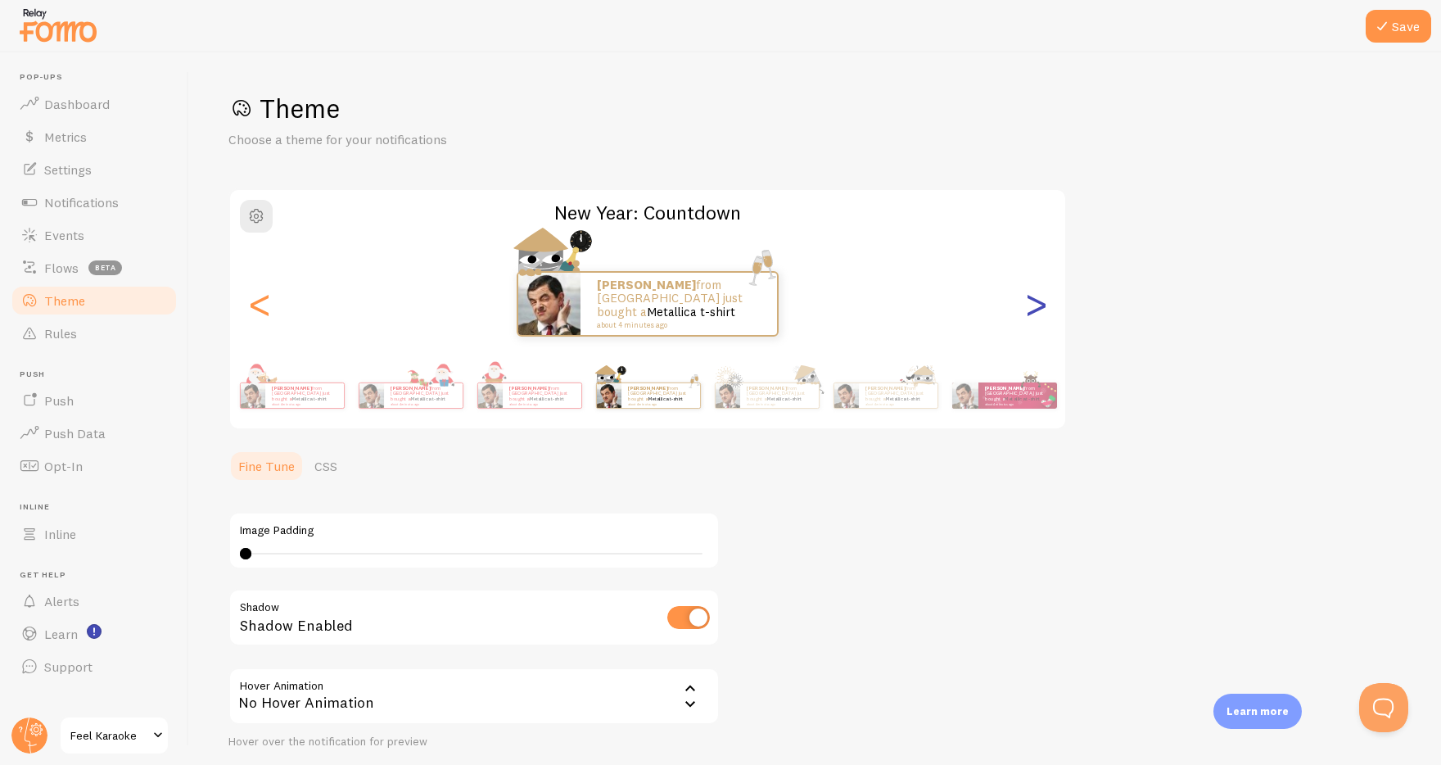
click at [1031, 305] on div ">" at bounding box center [1036, 304] width 20 height 118
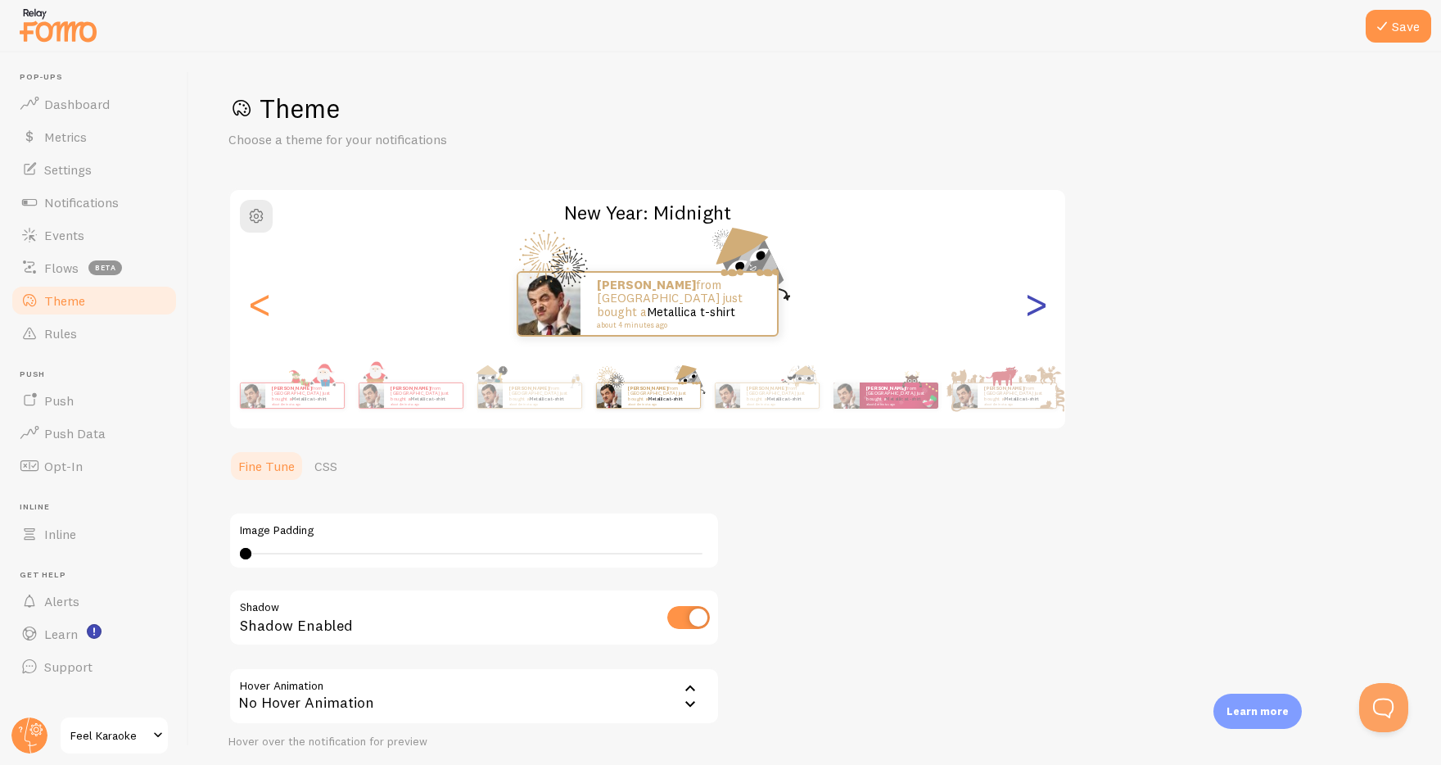
click at [1037, 301] on div ">" at bounding box center [1036, 304] width 20 height 118
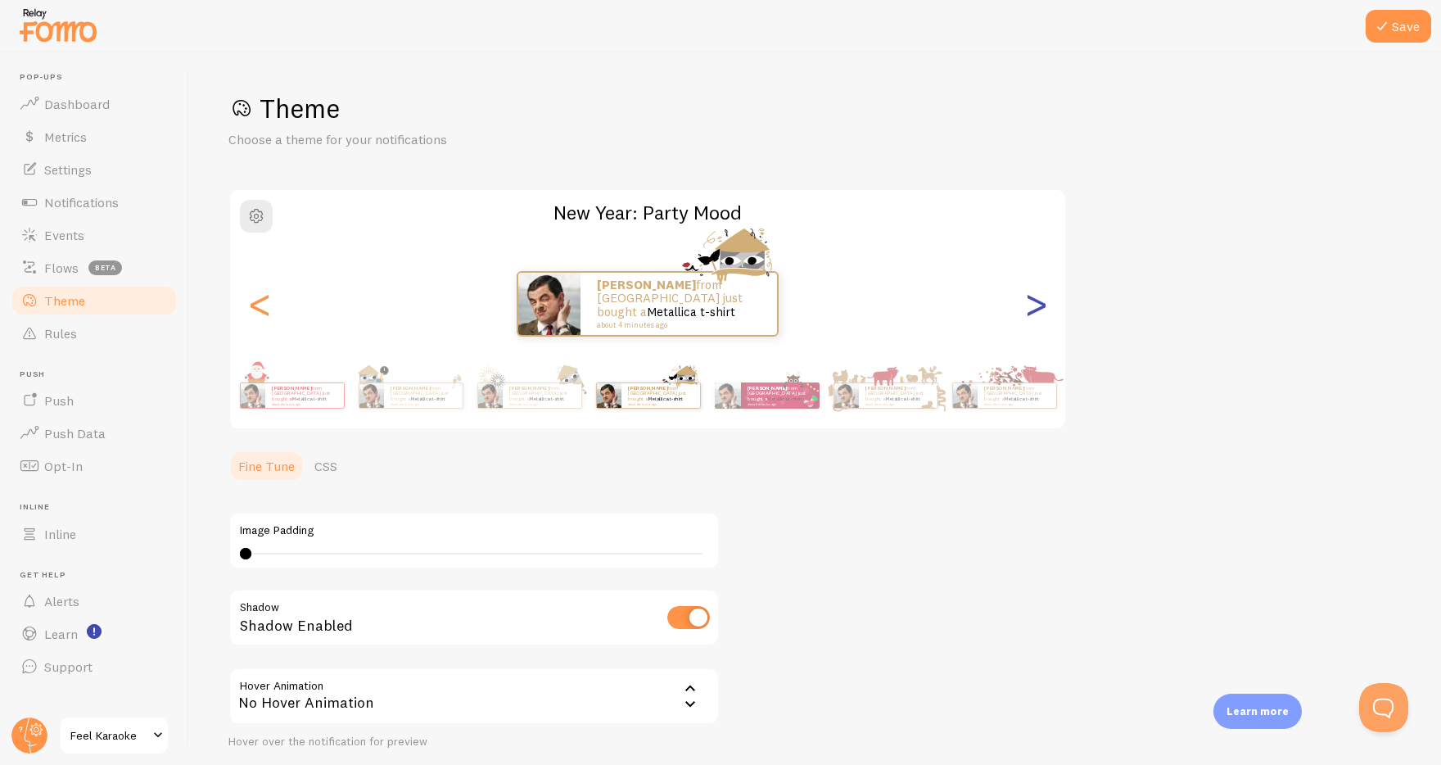
click at [1037, 301] on div ">" at bounding box center [1036, 304] width 20 height 118
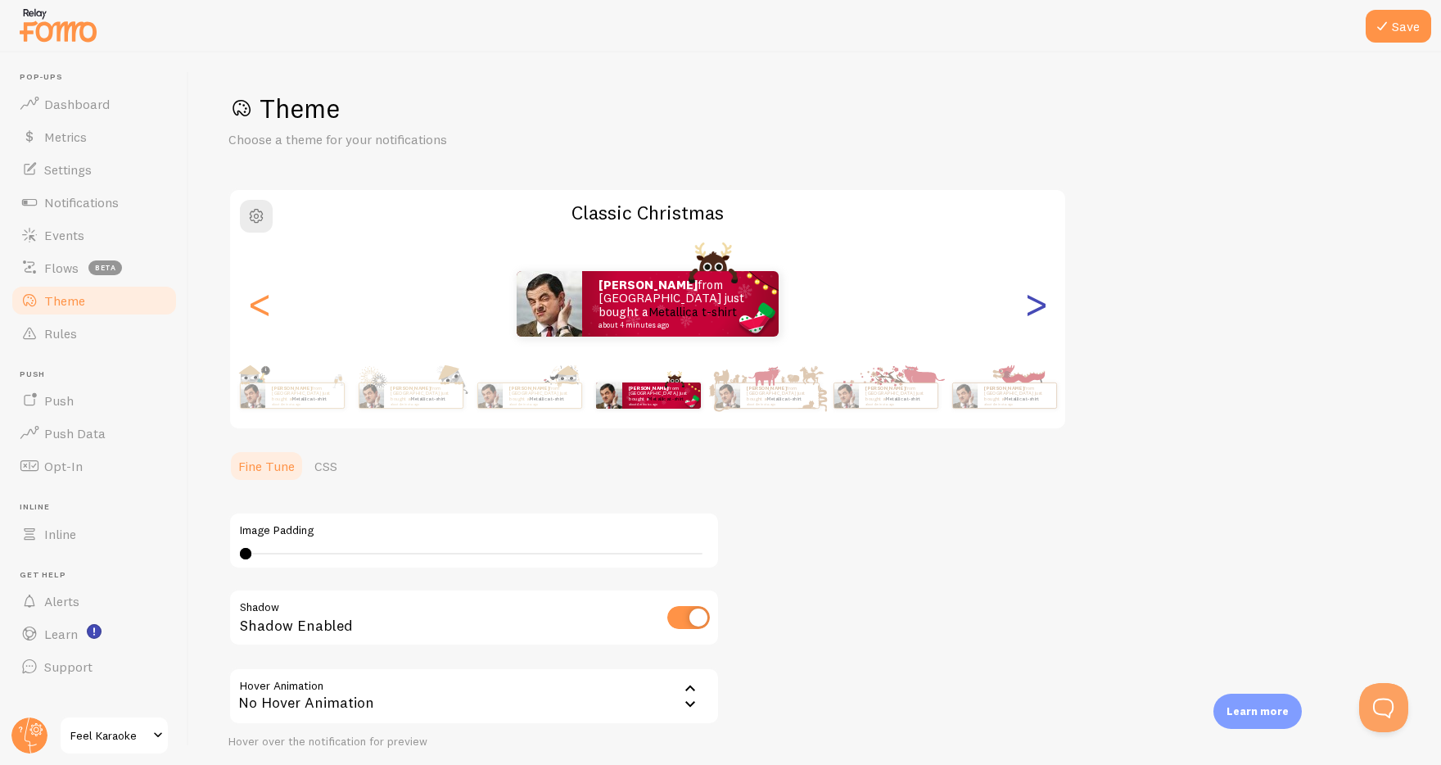
click at [1037, 301] on div ">" at bounding box center [1036, 304] width 20 height 118
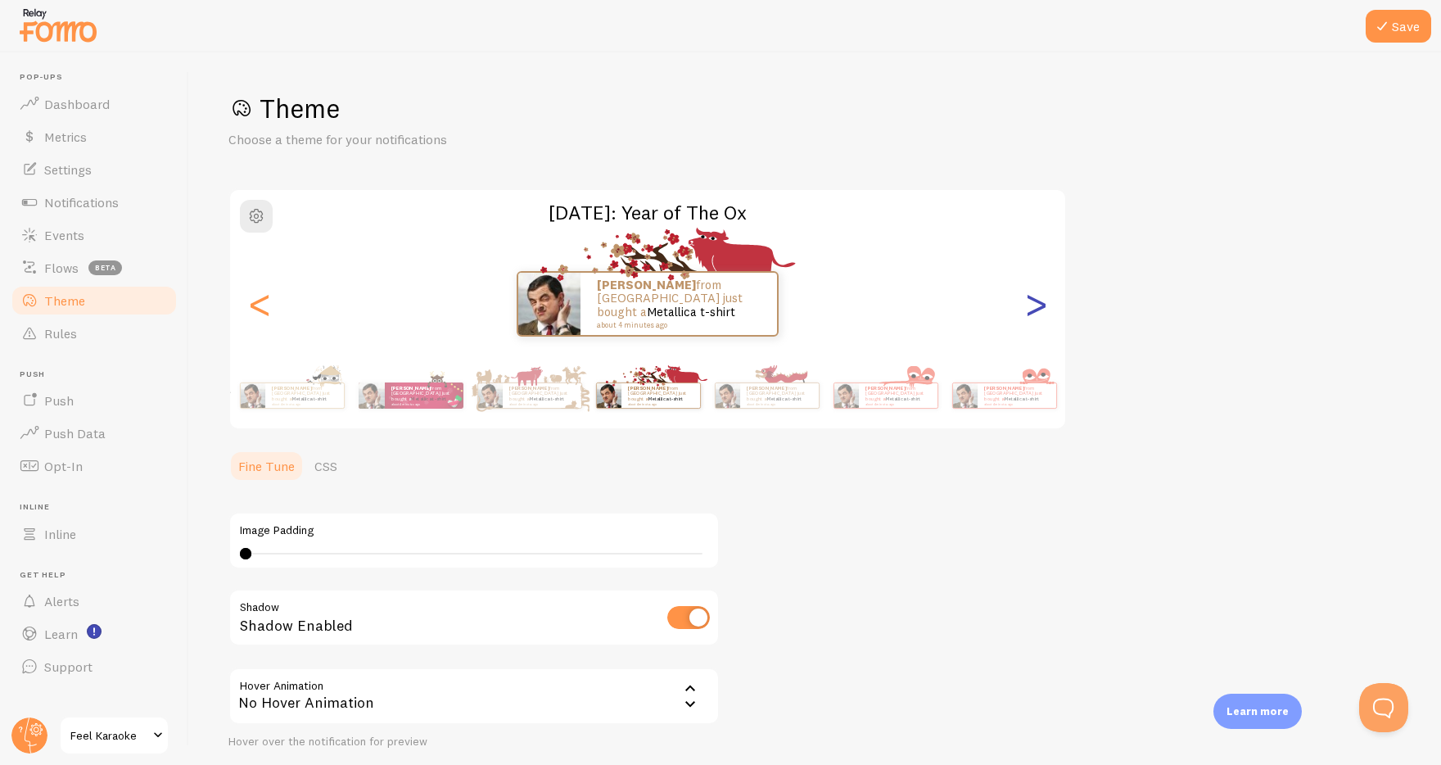
click at [1037, 301] on div ">" at bounding box center [1036, 304] width 20 height 118
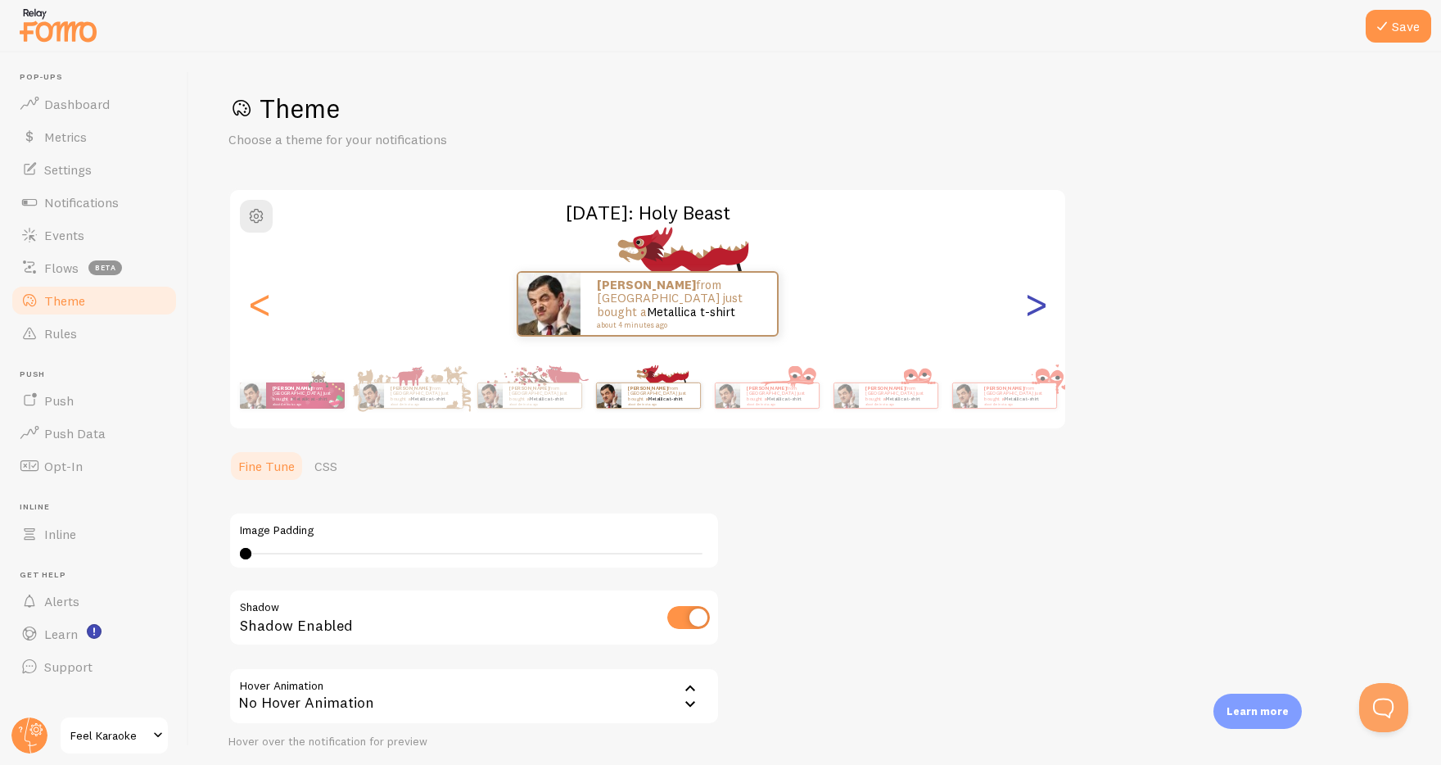
click at [1037, 301] on div ">" at bounding box center [1036, 304] width 20 height 118
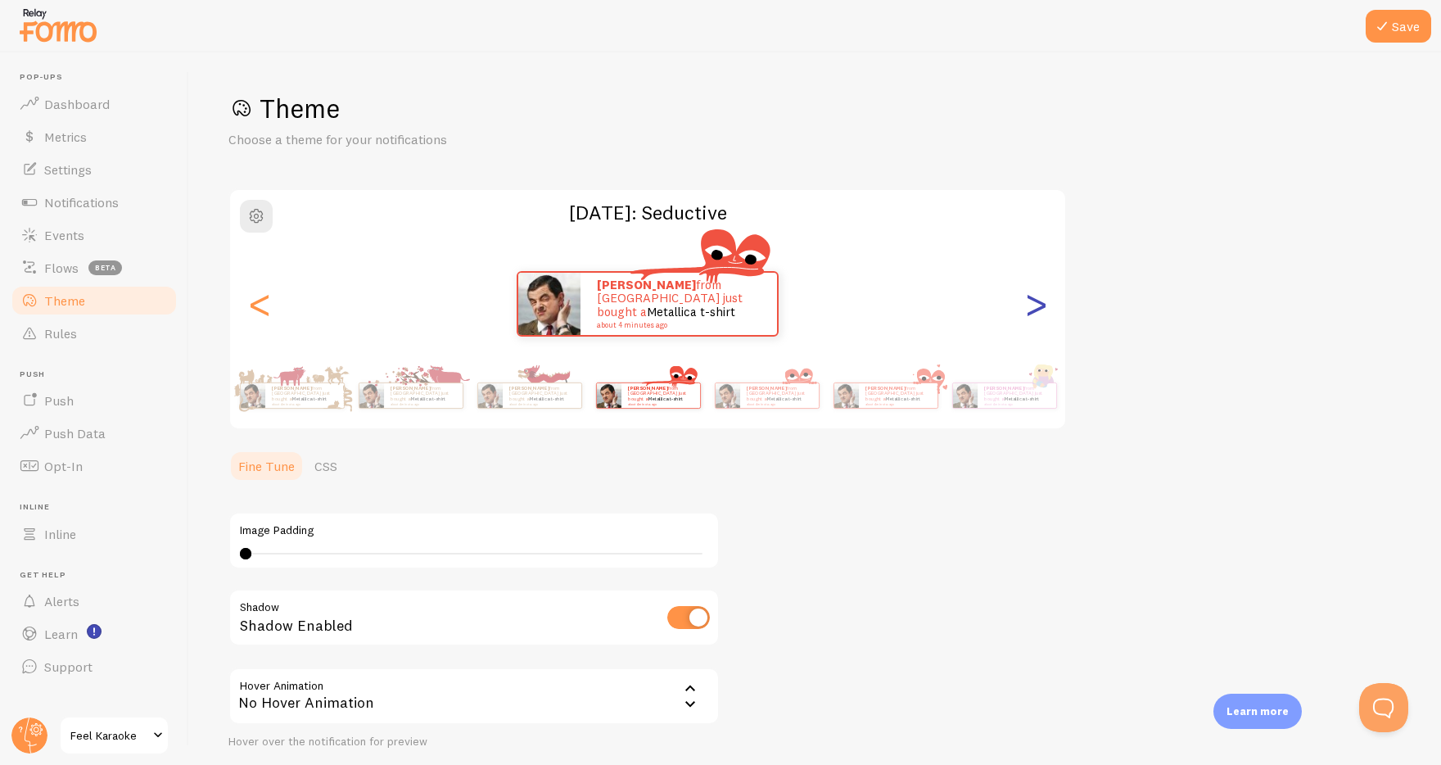
click at [1037, 301] on div ">" at bounding box center [1036, 304] width 20 height 118
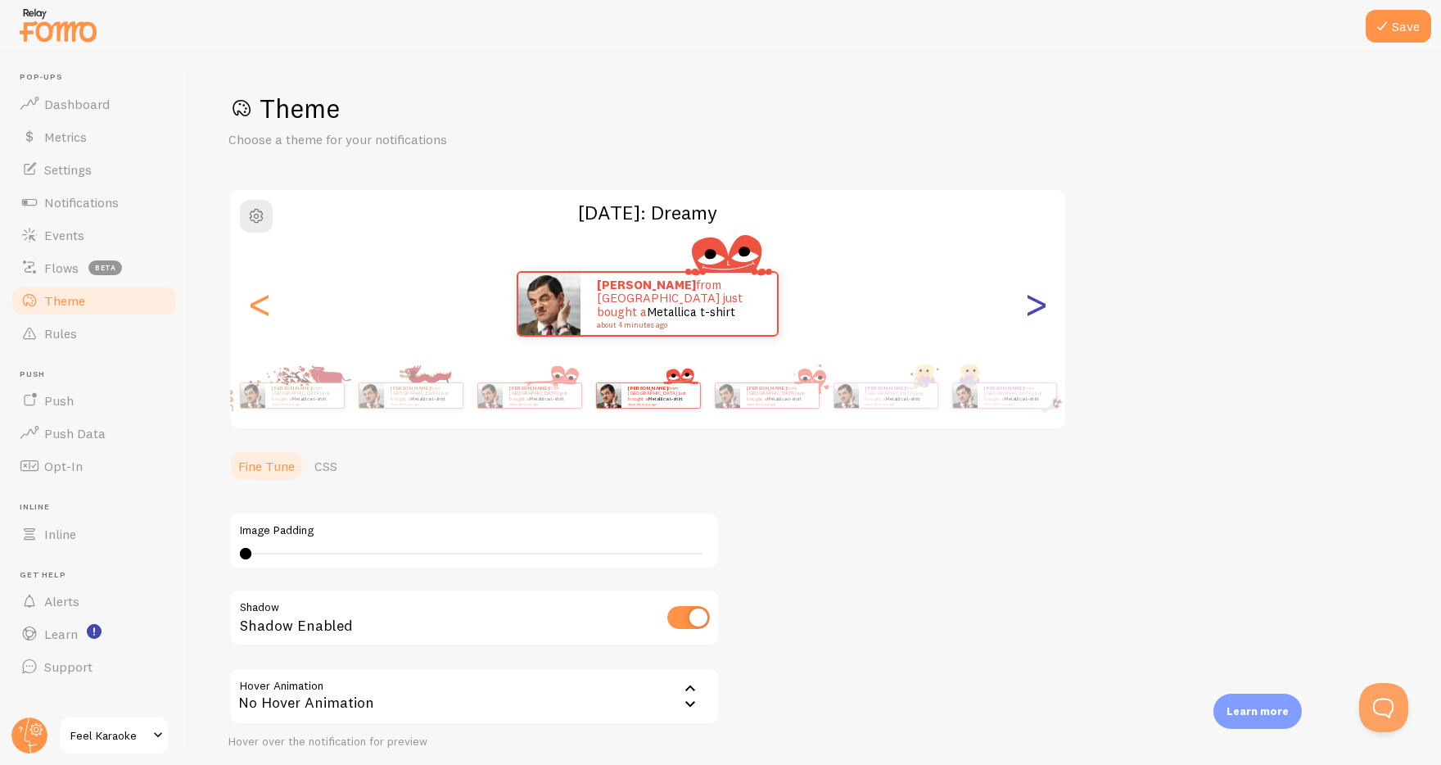
click at [1036, 294] on div ">" at bounding box center [1036, 304] width 20 height 118
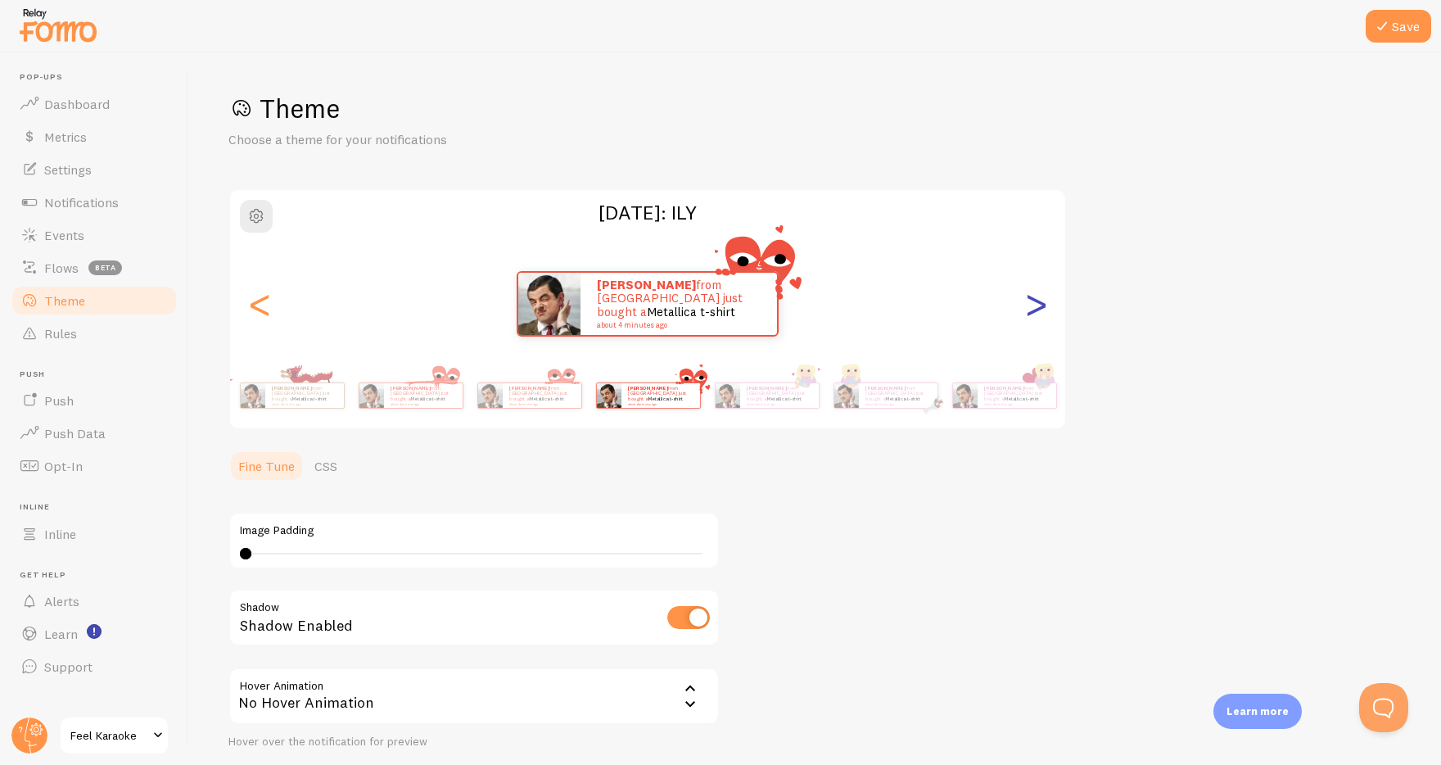
click at [1036, 294] on div ">" at bounding box center [1036, 304] width 20 height 118
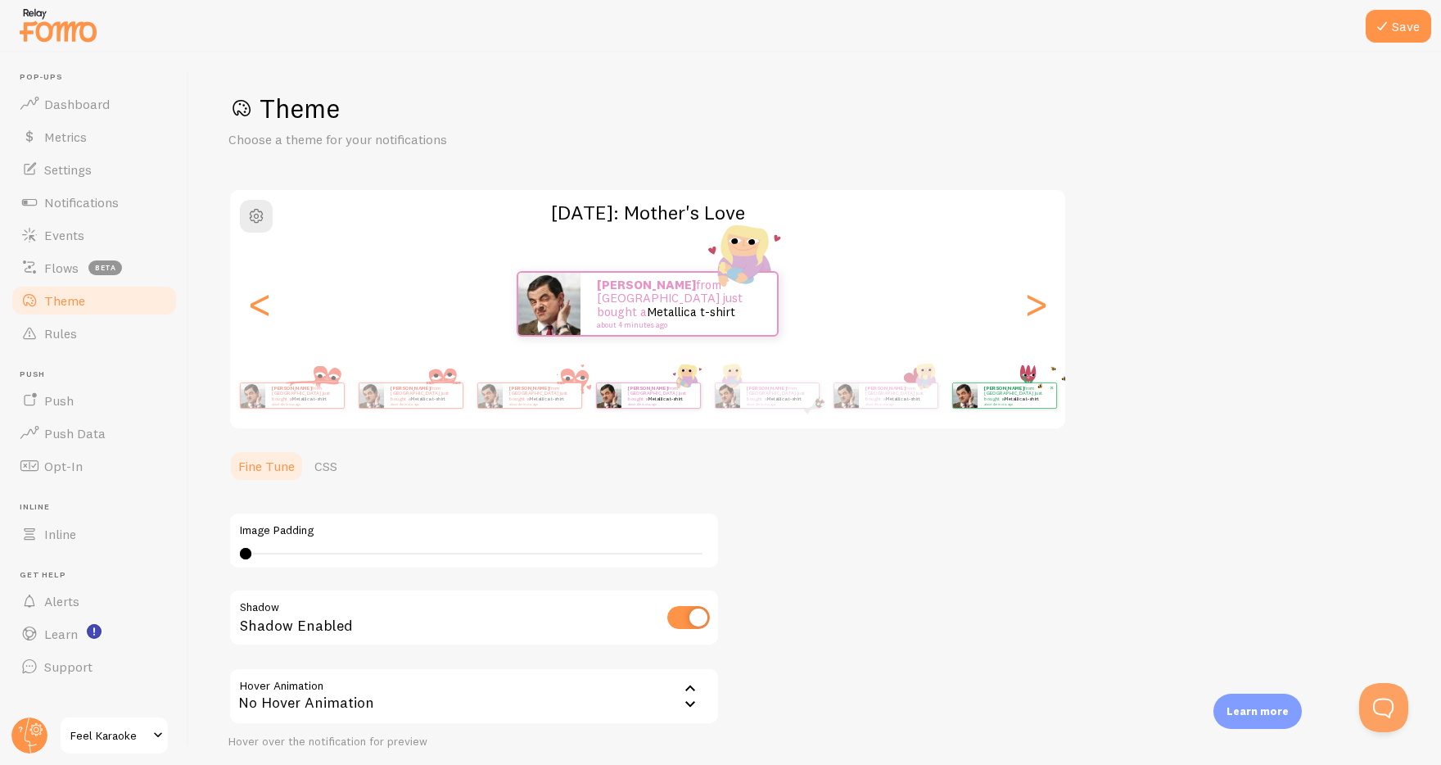
click at [1003, 393] on p "[PERSON_NAME] from [GEOGRAPHIC_DATA] just bought a Metallica t-shirt about 4 mi…" at bounding box center [1017, 395] width 66 height 20
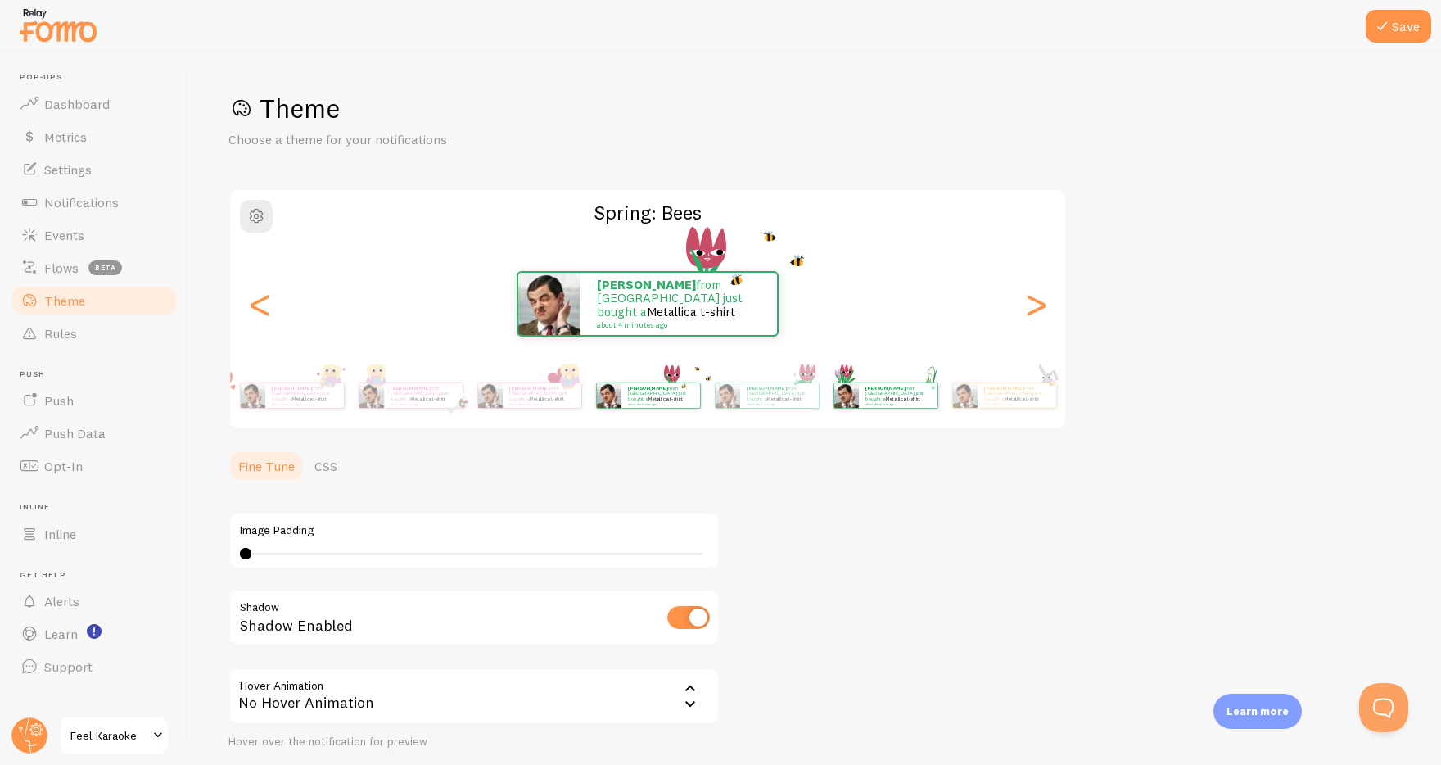
click at [844, 390] on img at bounding box center [846, 395] width 25 height 25
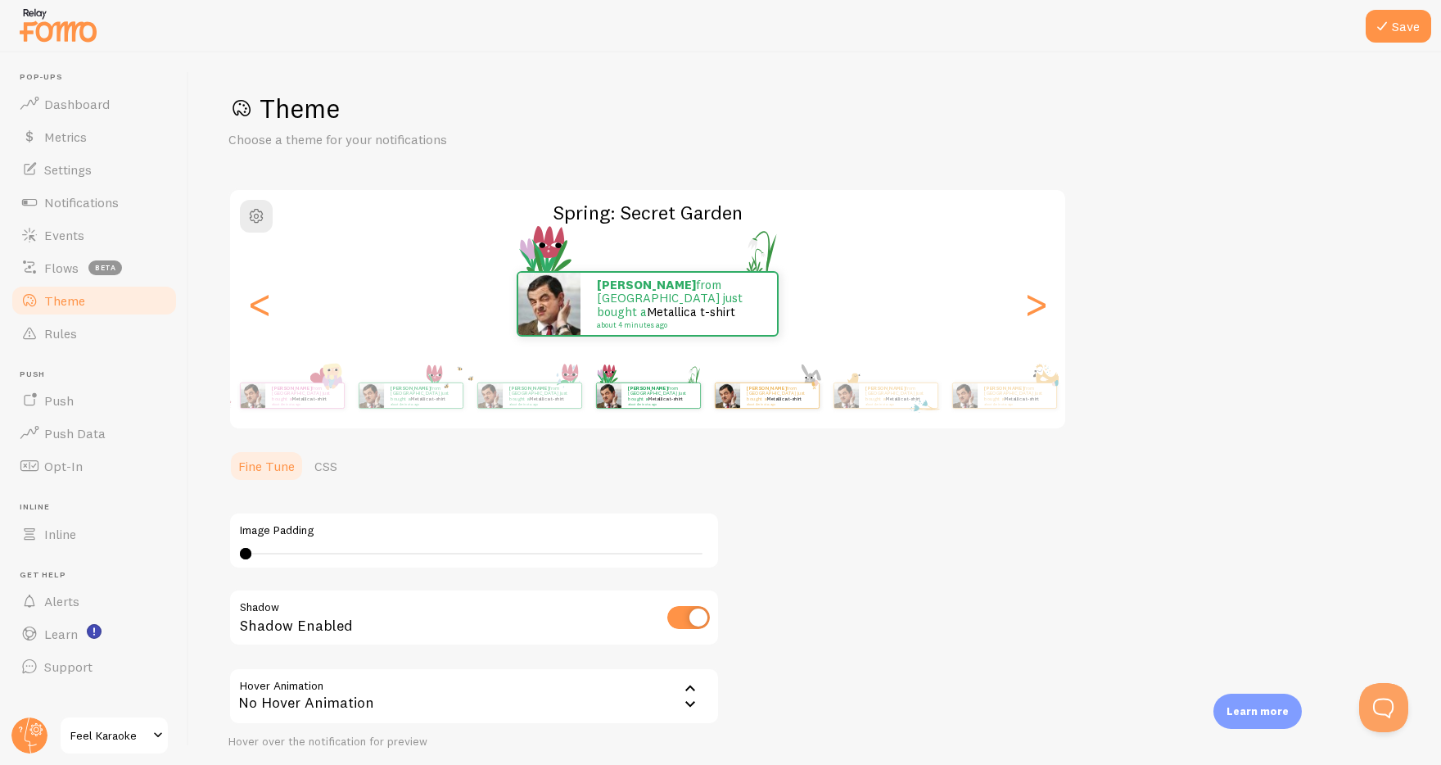
click at [813, 391] on span at bounding box center [813, 387] width 11 height 11
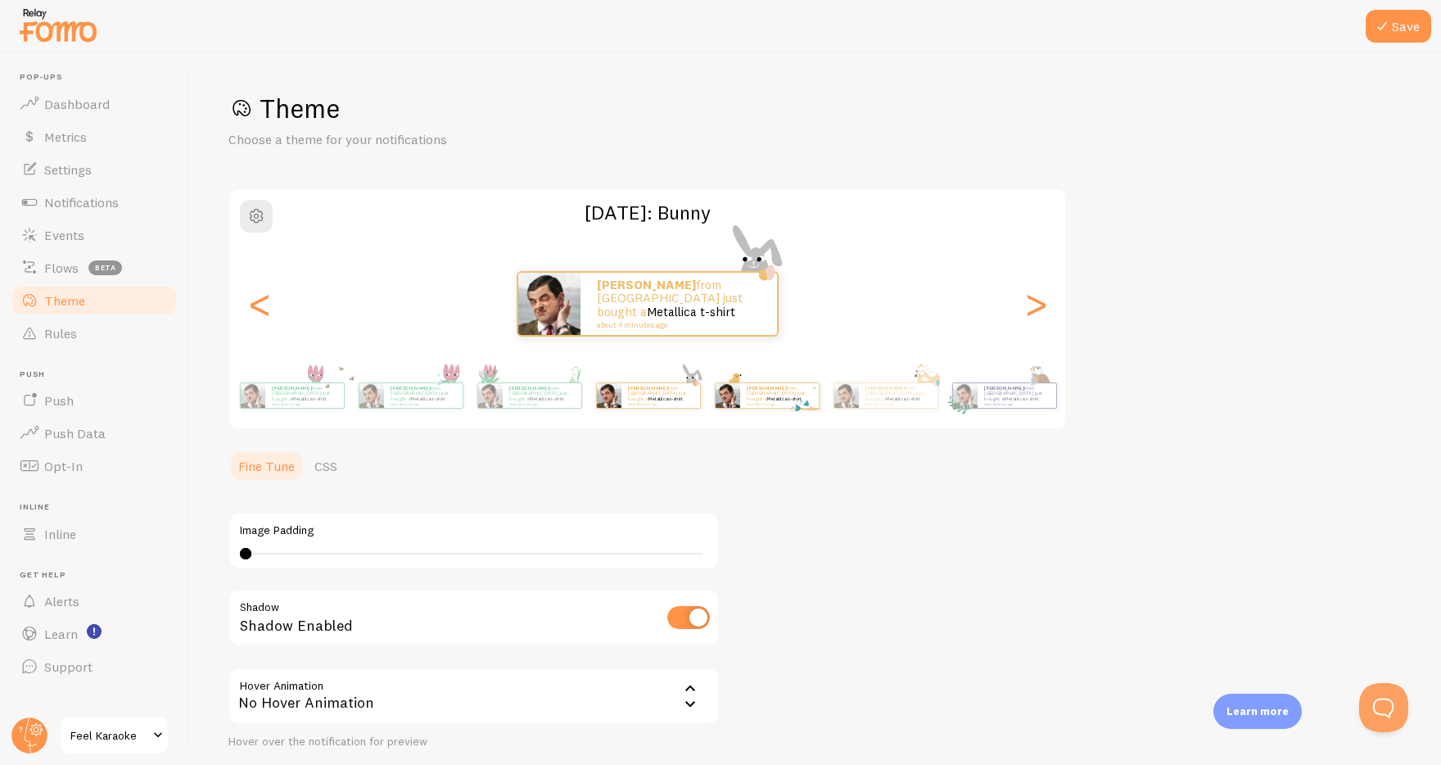
click at [794, 388] on p "[PERSON_NAME] from [GEOGRAPHIC_DATA] just bought a Metallica t-shirt about 4 mi…" at bounding box center [780, 395] width 66 height 20
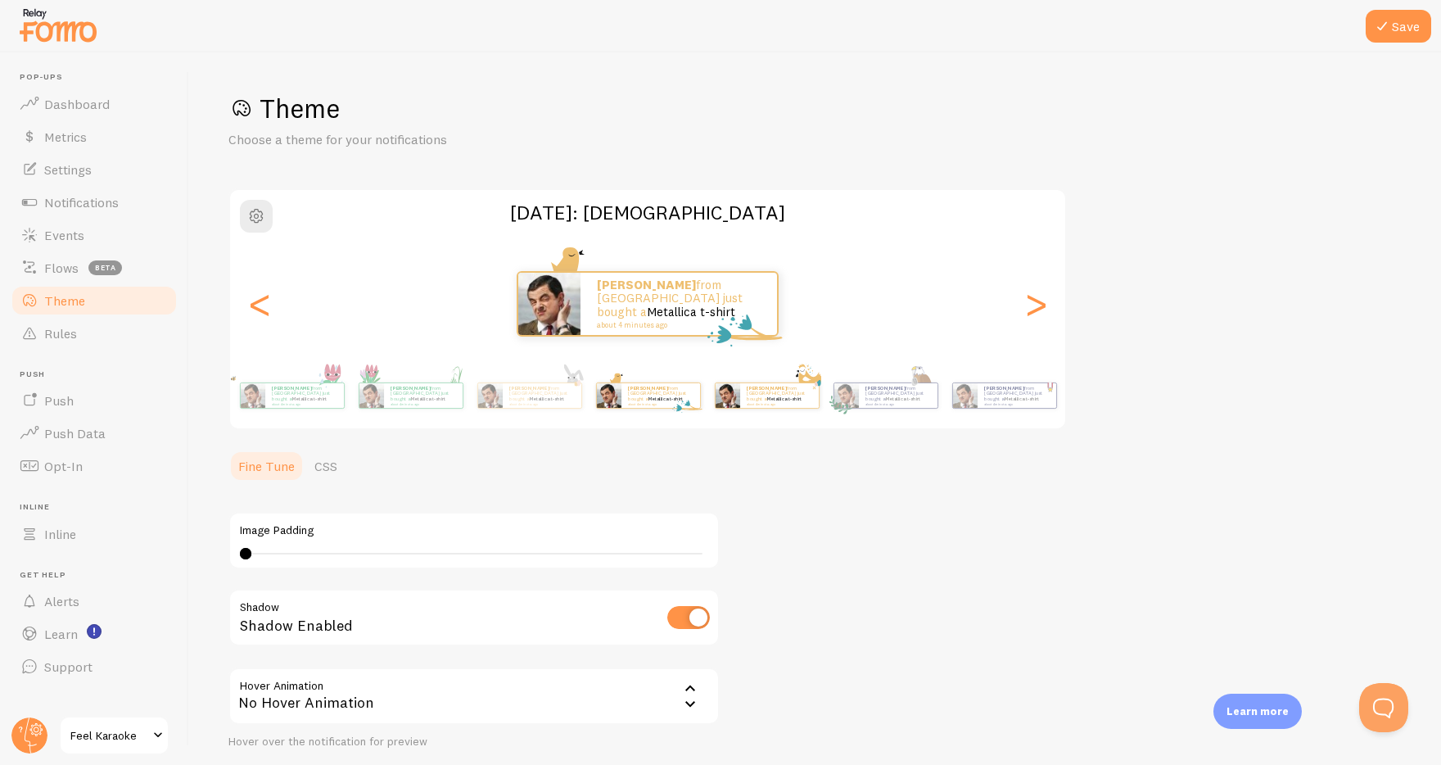
click at [797, 389] on p "[PERSON_NAME] from [GEOGRAPHIC_DATA] just bought a Metallica t-shirt about 4 mi…" at bounding box center [780, 395] width 66 height 20
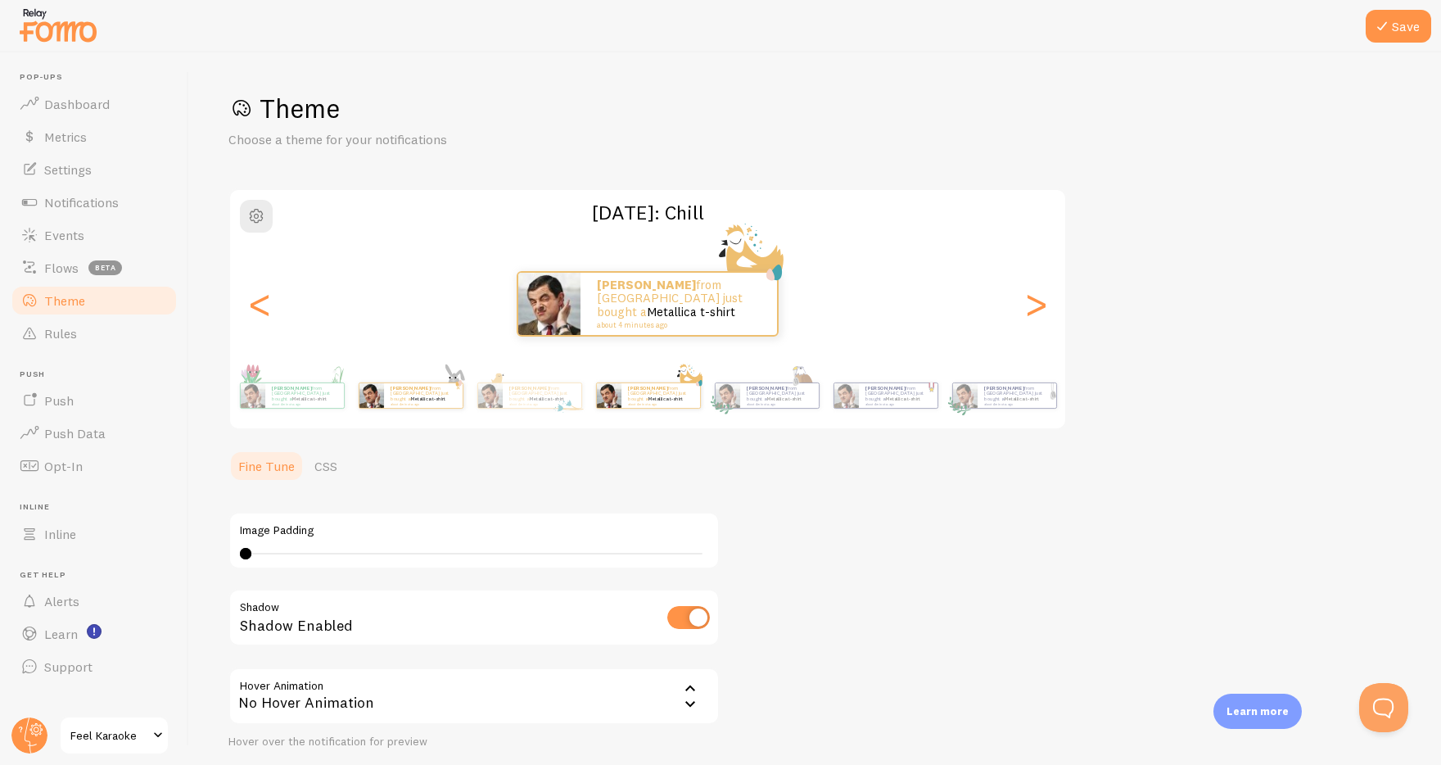
click at [414, 387] on p "[PERSON_NAME] from [GEOGRAPHIC_DATA] just bought a Metallica t-shirt about 4 mi…" at bounding box center [424, 395] width 66 height 20
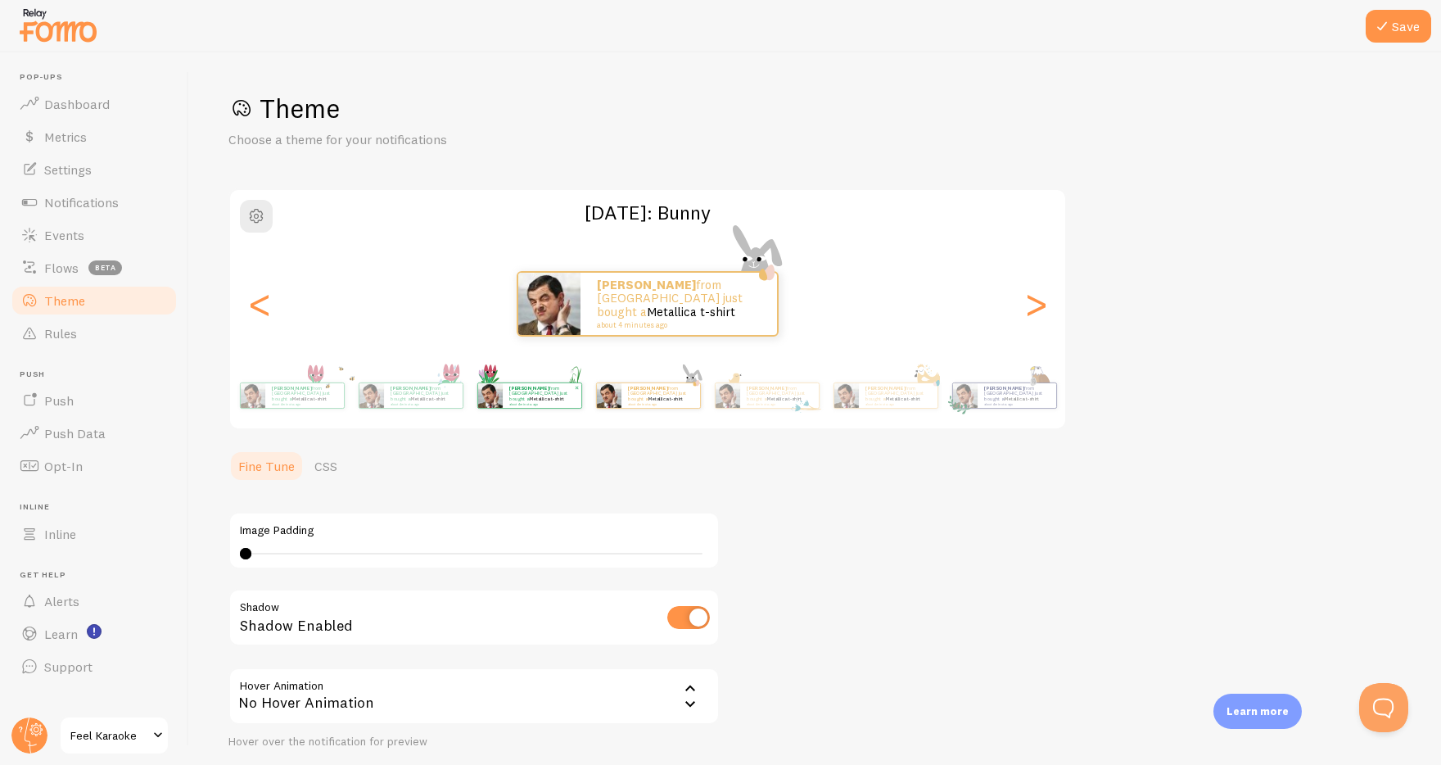
click at [542, 405] on div "[PERSON_NAME] from [GEOGRAPHIC_DATA] just bought a Metallica t-shirt about 4 mi…" at bounding box center [542, 395] width 79 height 25
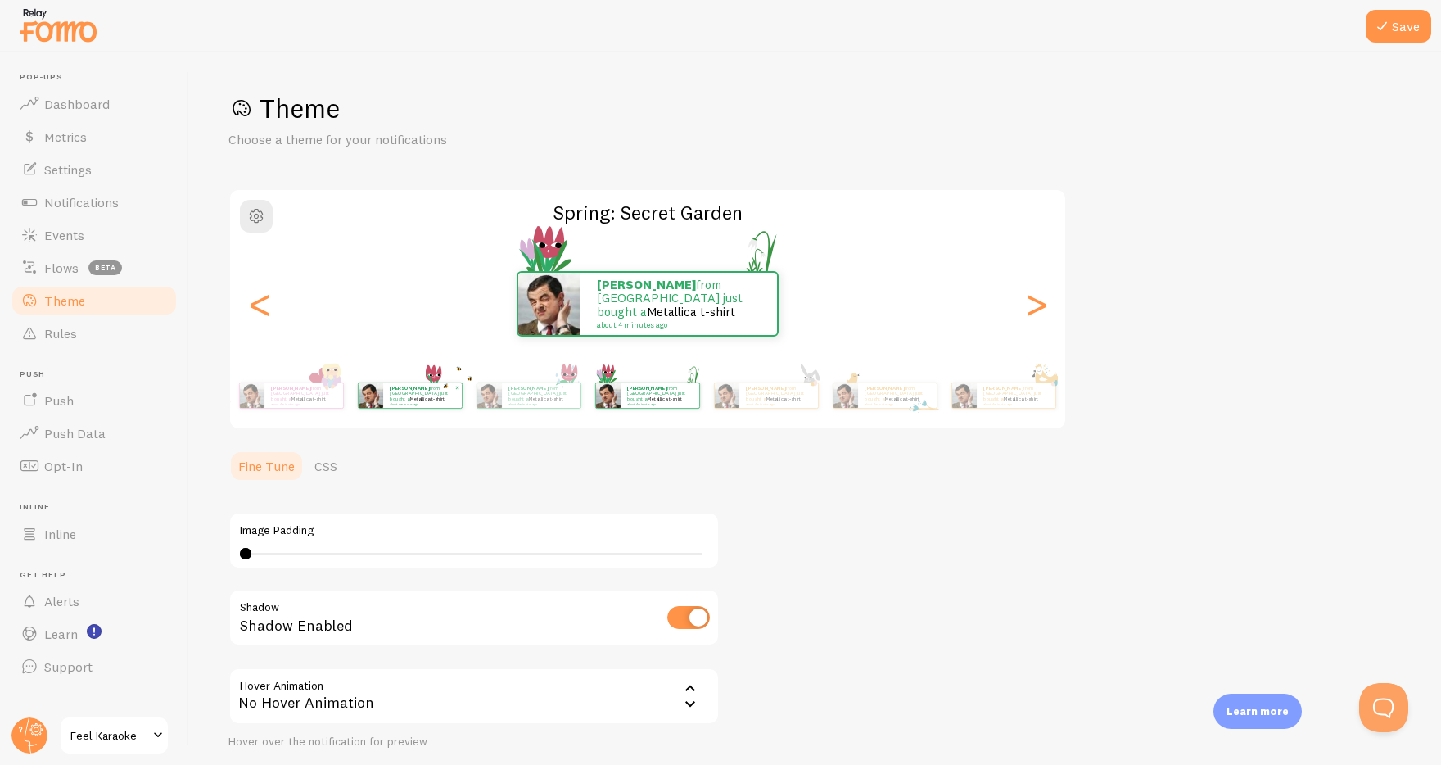
click at [432, 389] on p "[PERSON_NAME] from [GEOGRAPHIC_DATA] just bought a Metallica t-shirt about 4 mi…" at bounding box center [423, 395] width 66 height 20
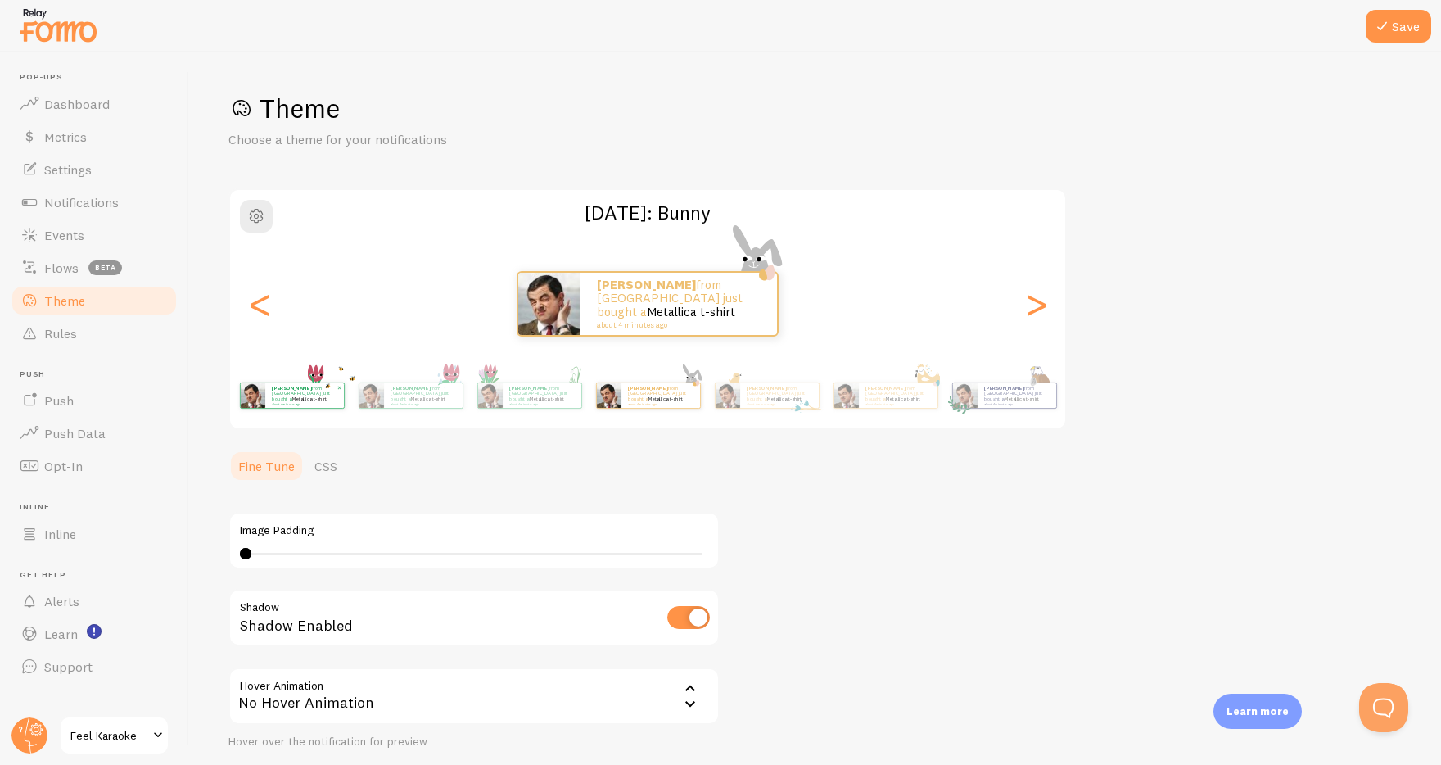
click at [323, 396] on link "Metallica t-shirt" at bounding box center [309, 399] width 35 height 7
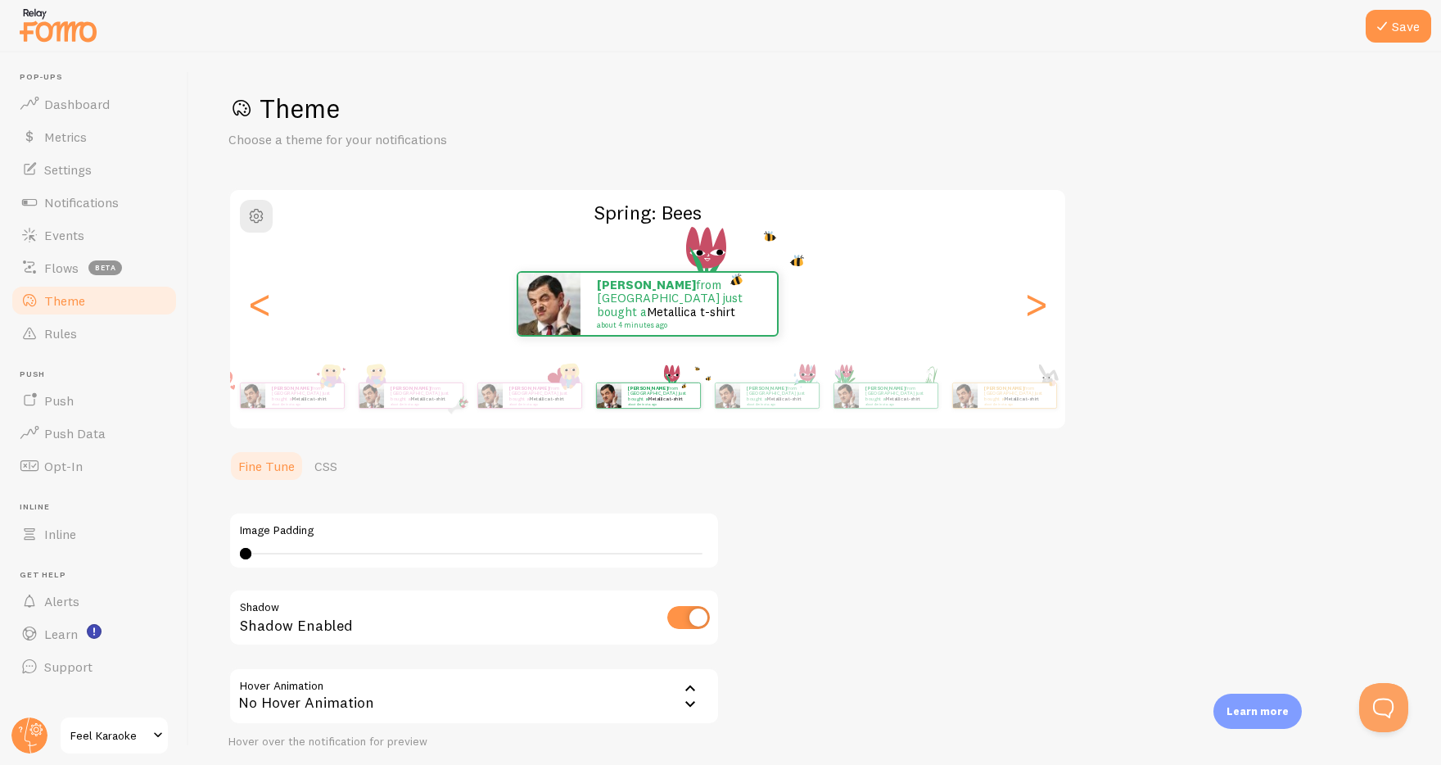
click at [1060, 608] on div "Theme Choose a theme for your notifications Spring: Bees [PERSON_NAME] from [GE…" at bounding box center [814, 452] width 1173 height 720
click at [1387, 21] on icon at bounding box center [1382, 26] width 20 height 20
